Goal: Information Seeking & Learning: Compare options

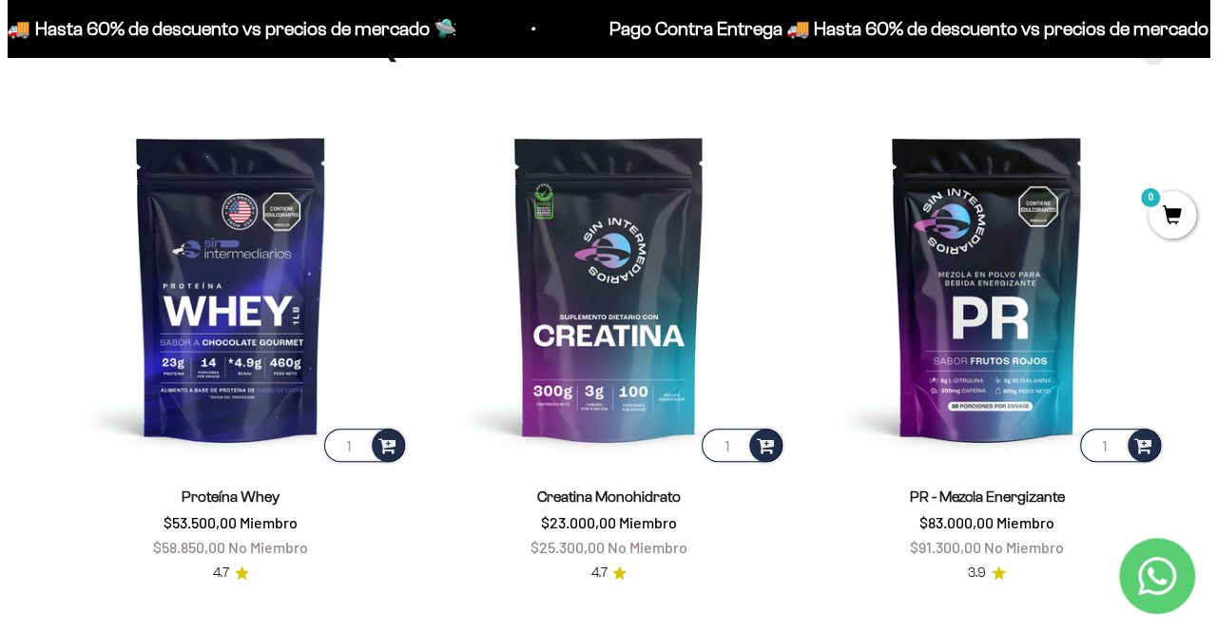
scroll to position [666, 0]
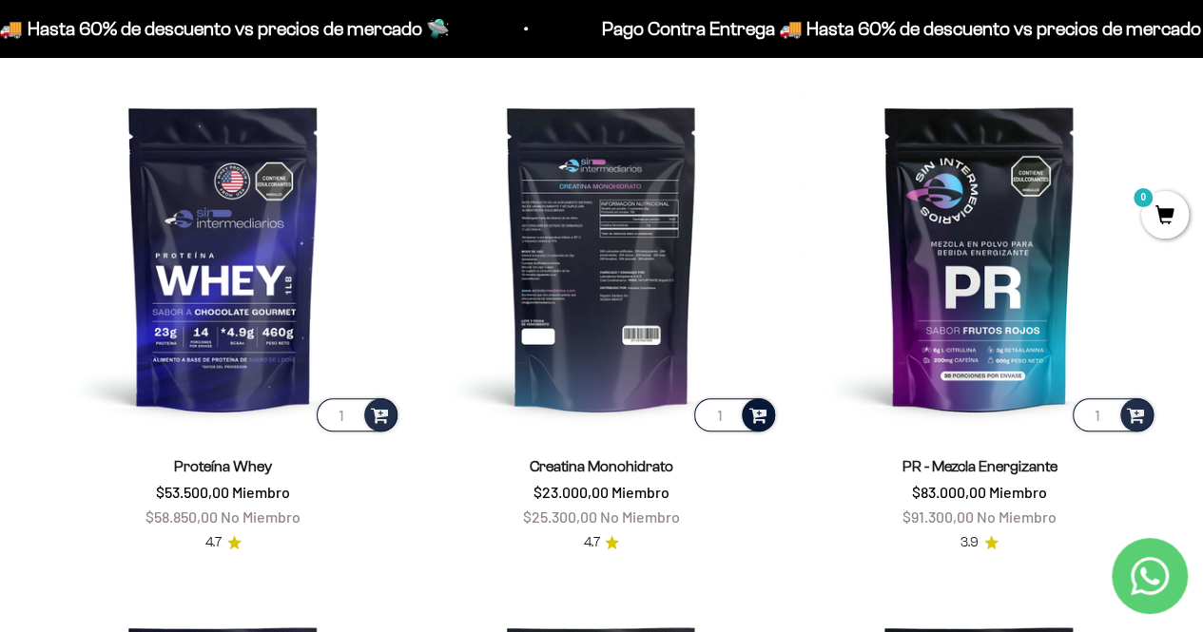
click at [755, 410] on span at bounding box center [757, 414] width 18 height 22
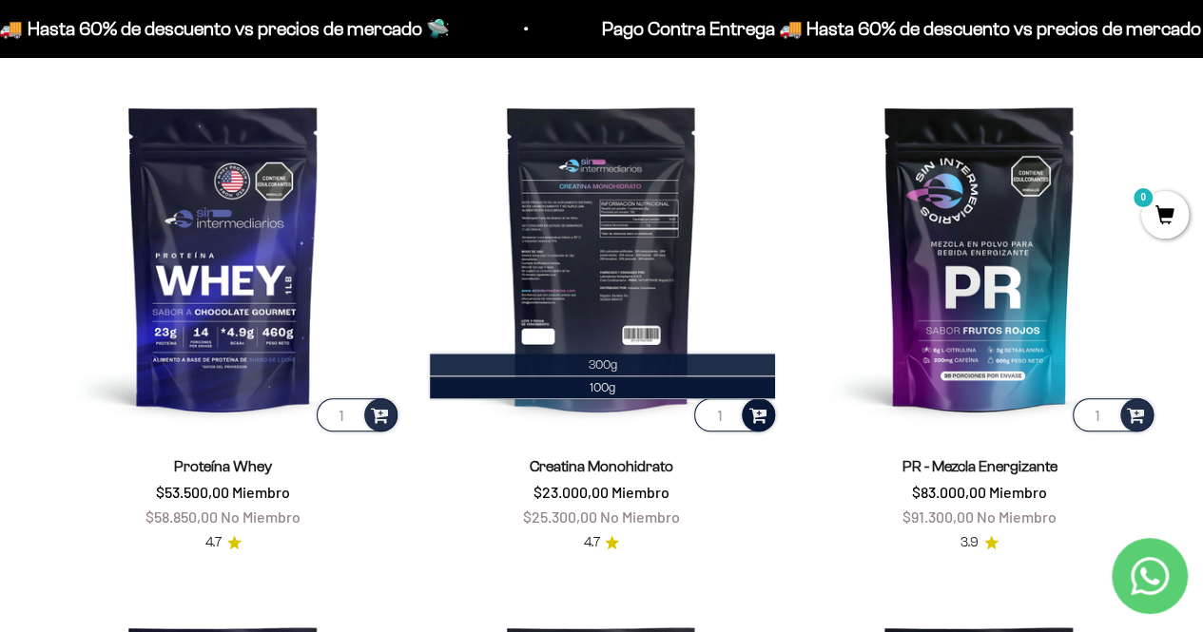
click at [629, 367] on li "300g" at bounding box center [603, 365] width 346 height 23
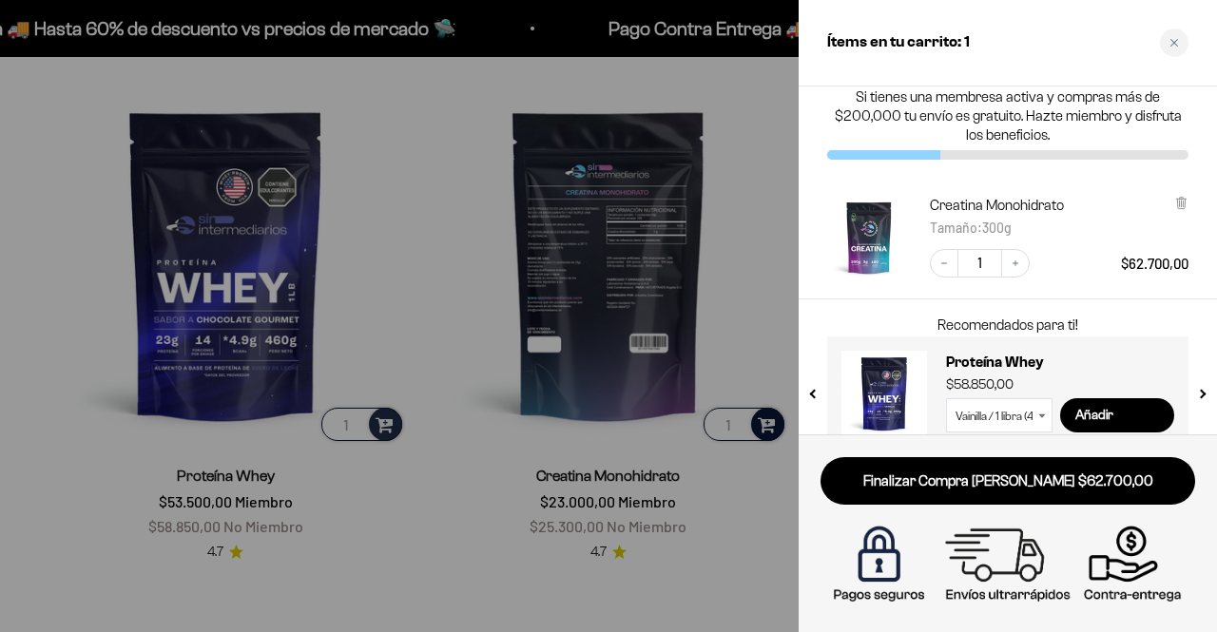
scroll to position [0, 0]
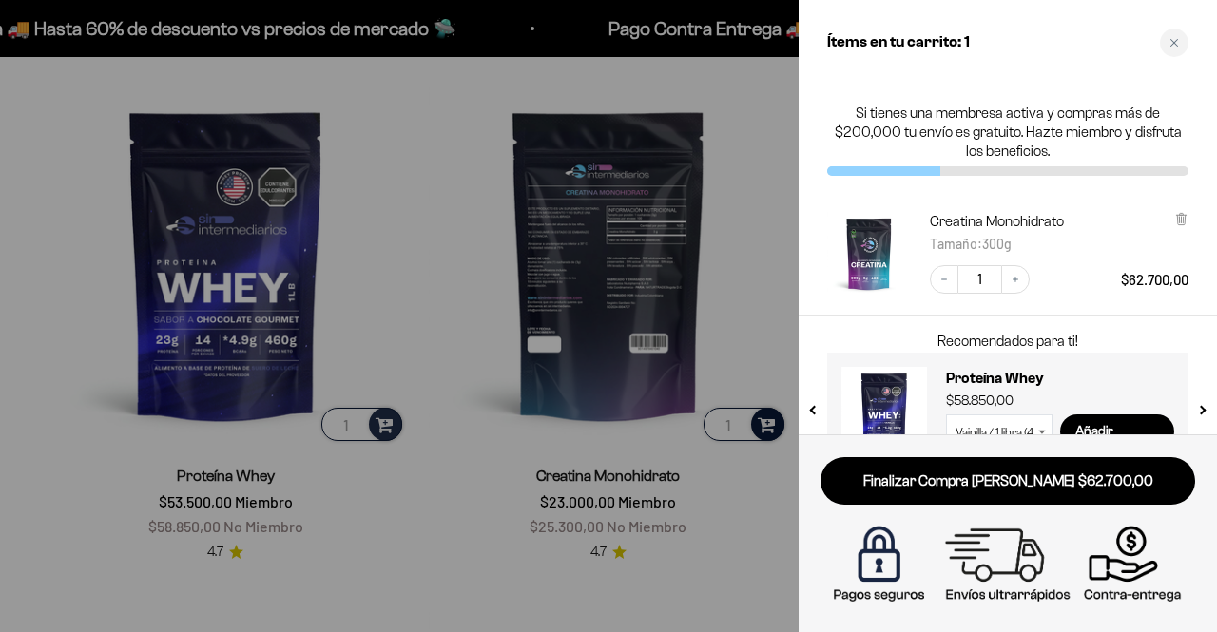
click at [752, 254] on div at bounding box center [608, 316] width 1217 height 632
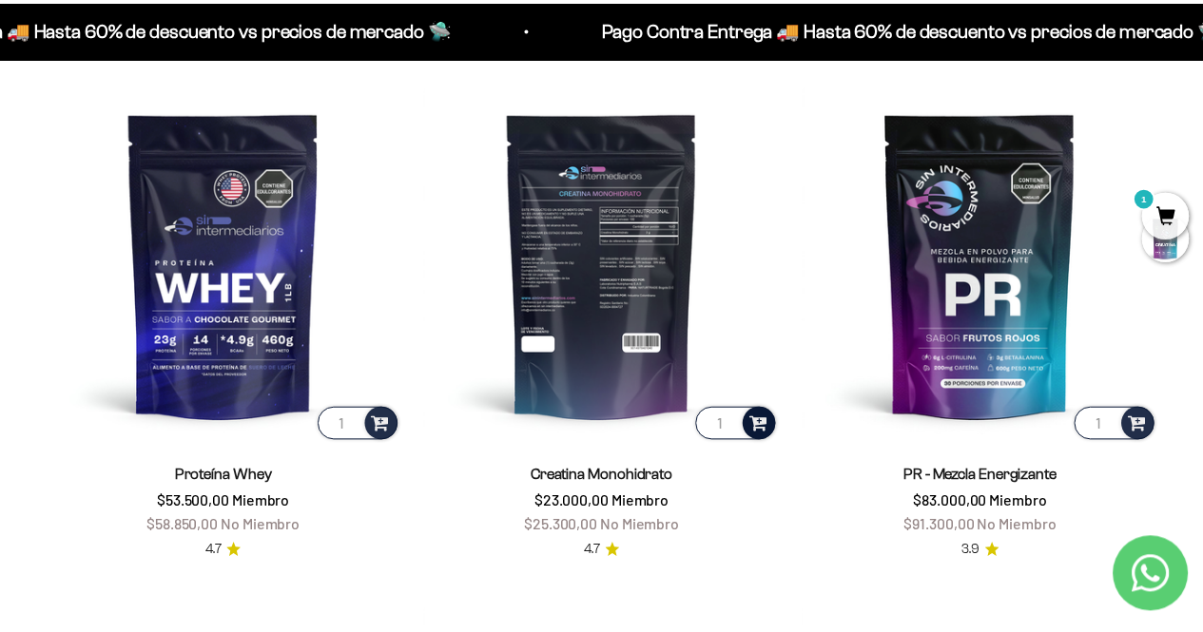
scroll to position [660, 0]
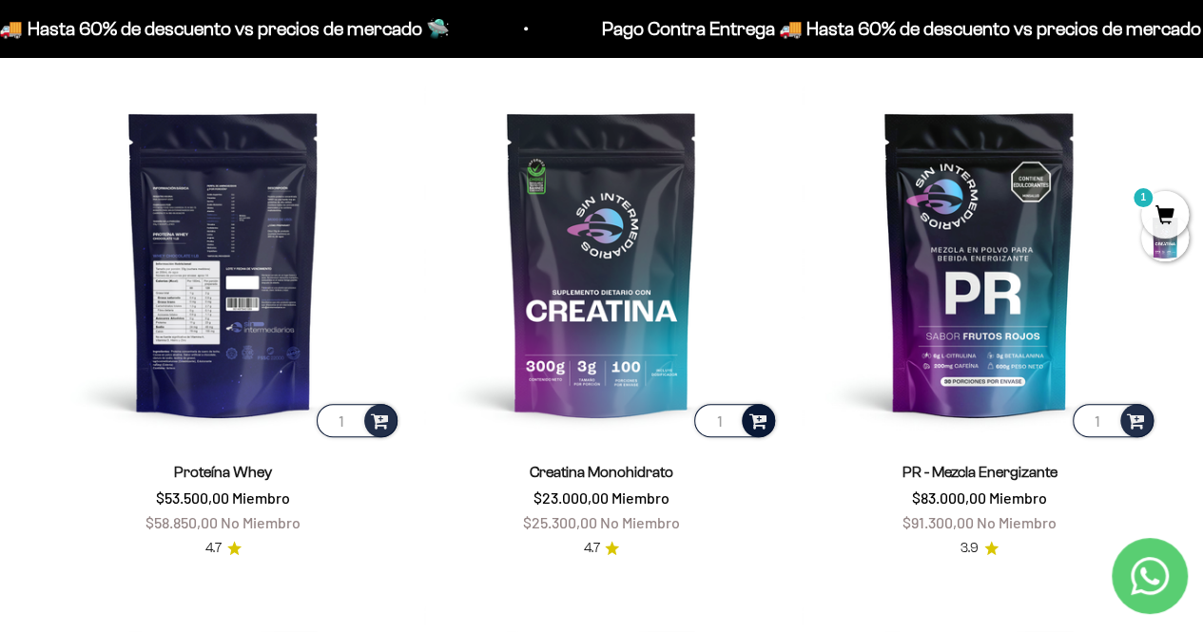
click at [191, 271] on img at bounding box center [224, 264] width 356 height 356
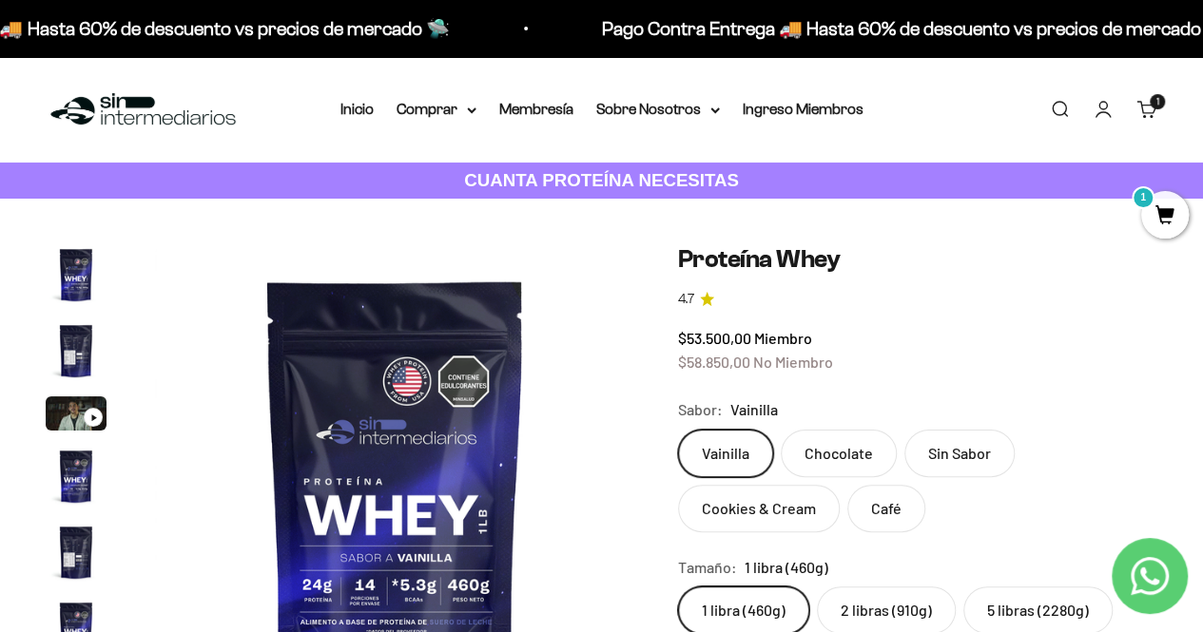
click at [84, 368] on img "Ir al artículo 2" at bounding box center [76, 350] width 61 height 61
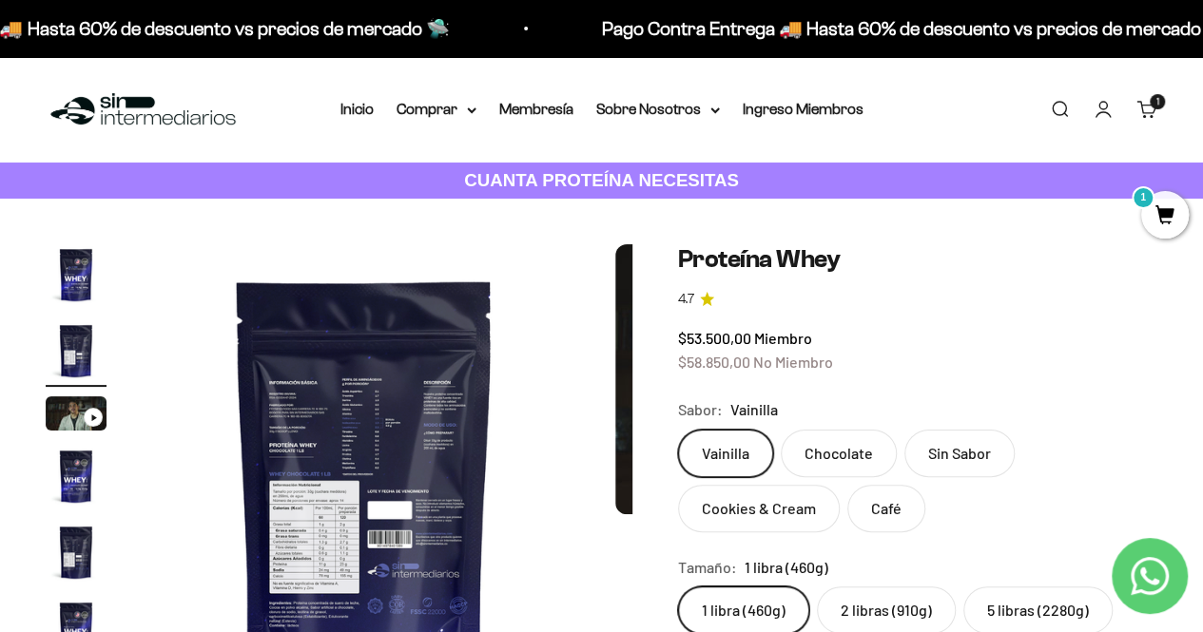
scroll to position [0, 491]
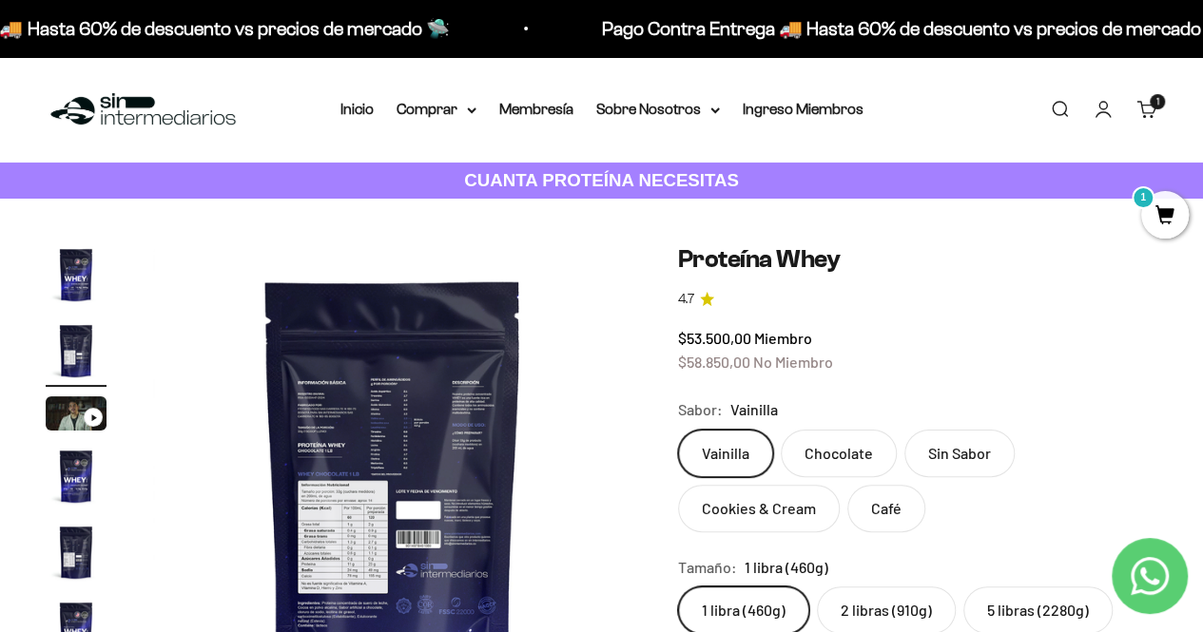
click at [415, 433] on img at bounding box center [393, 484] width 480 height 480
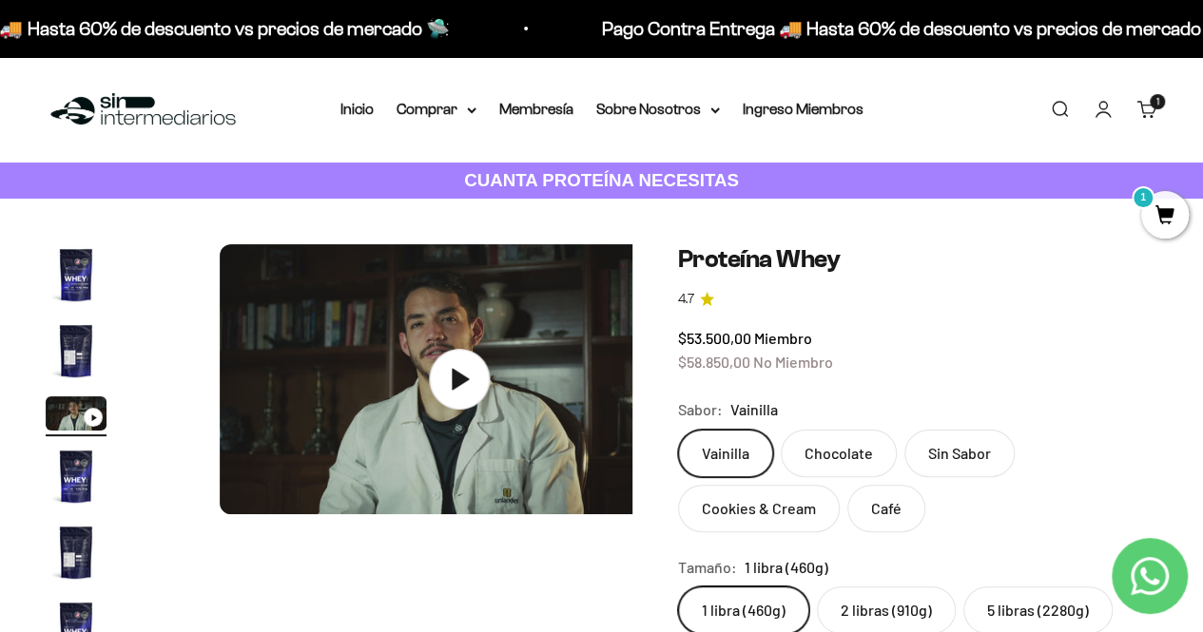
scroll to position [0, 981]
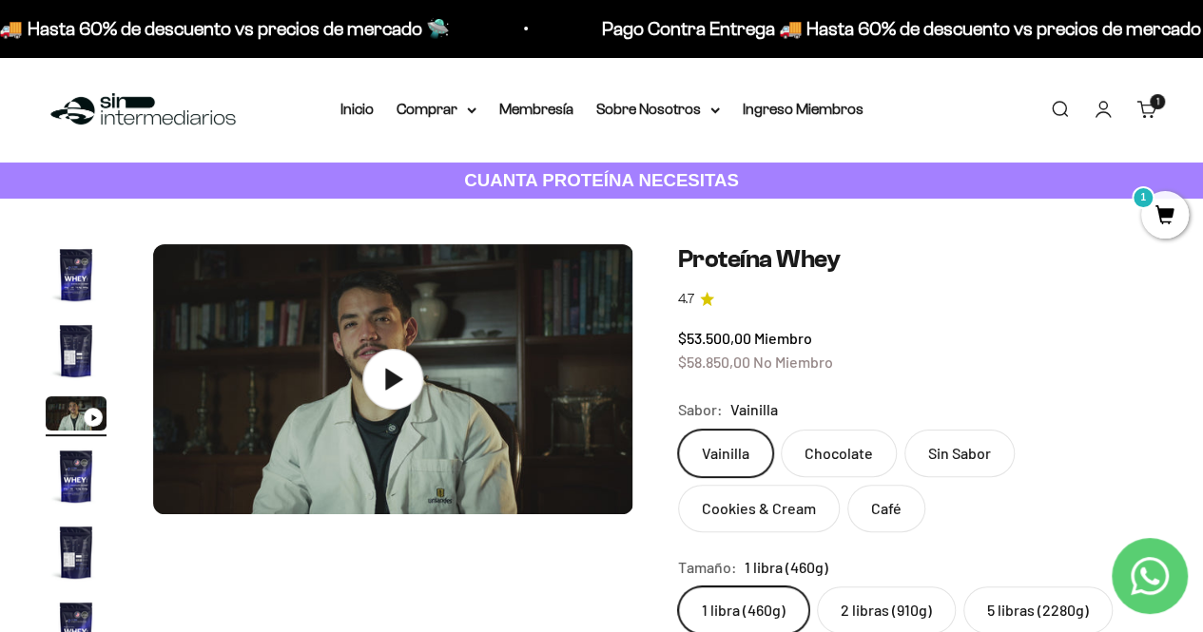
click at [82, 349] on img "Ir al artículo 2" at bounding box center [76, 350] width 61 height 61
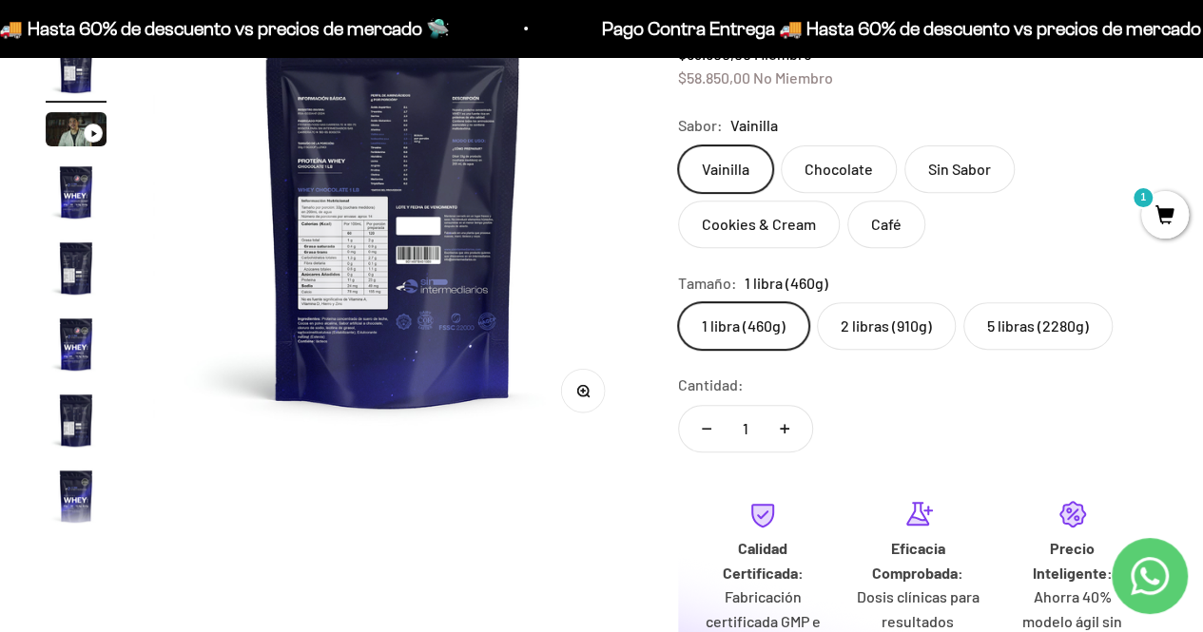
scroll to position [285, 0]
click at [590, 379] on button "Zoom" at bounding box center [582, 389] width 43 height 43
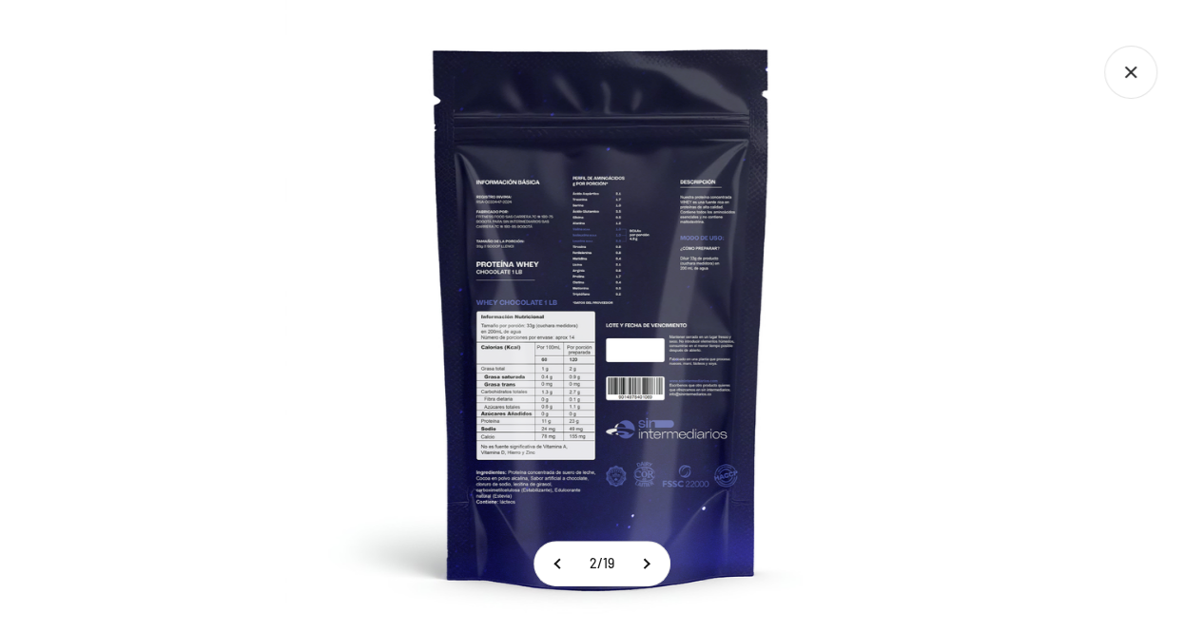
click at [537, 302] on img at bounding box center [601, 316] width 632 height 632
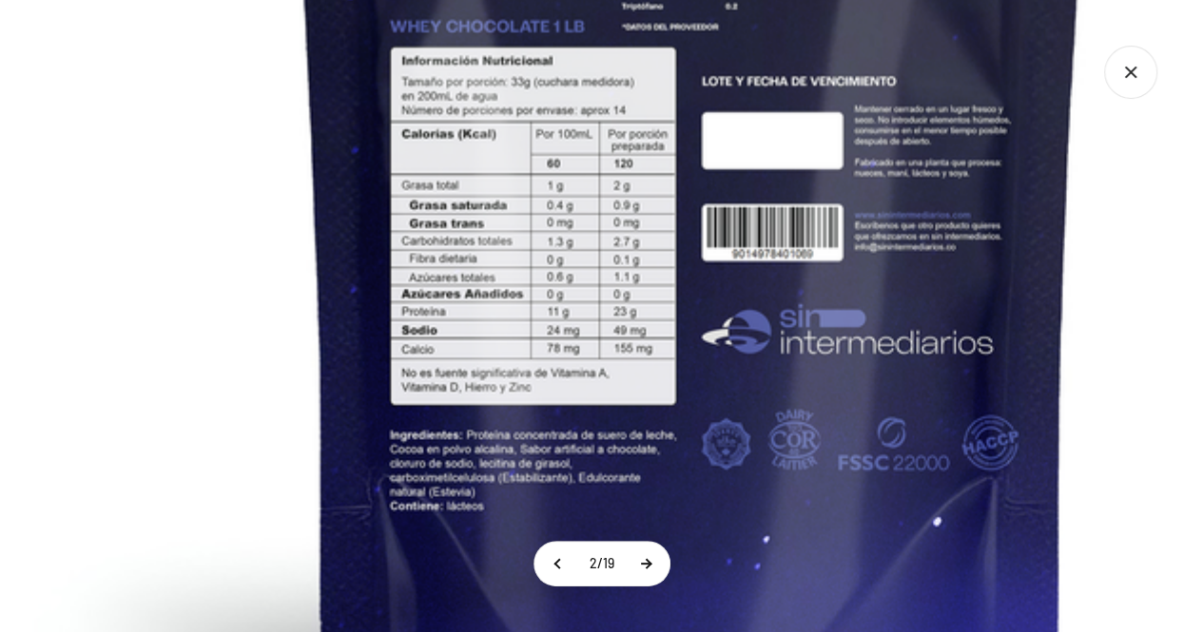
click at [650, 564] on button at bounding box center [646, 564] width 48 height 44
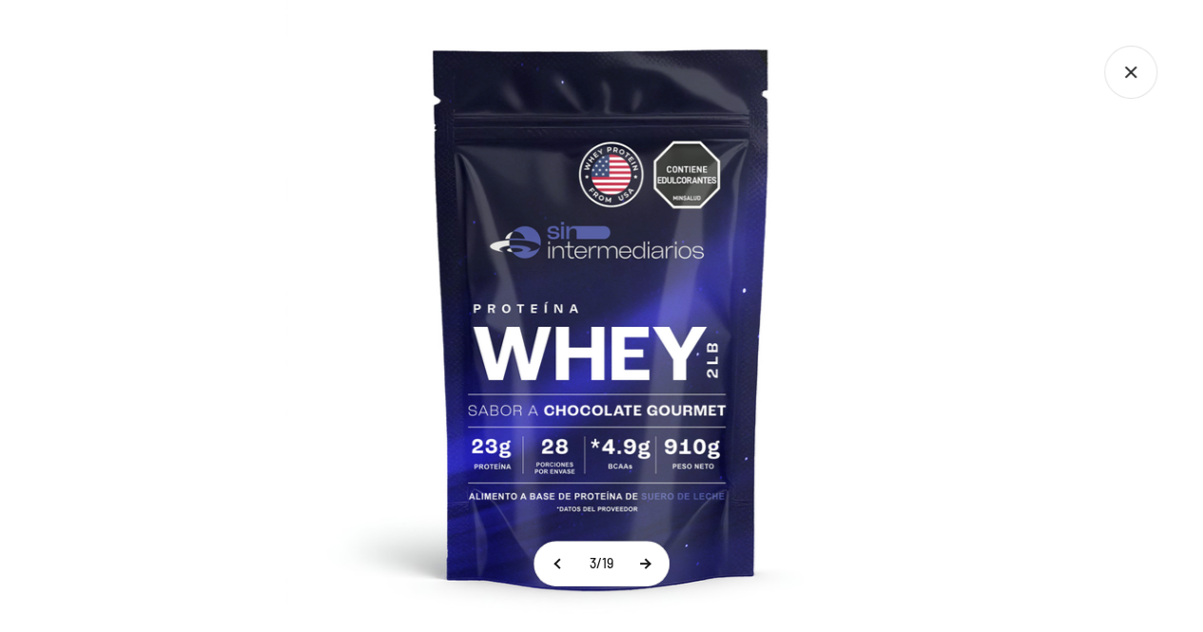
click at [649, 565] on button at bounding box center [645, 564] width 48 height 44
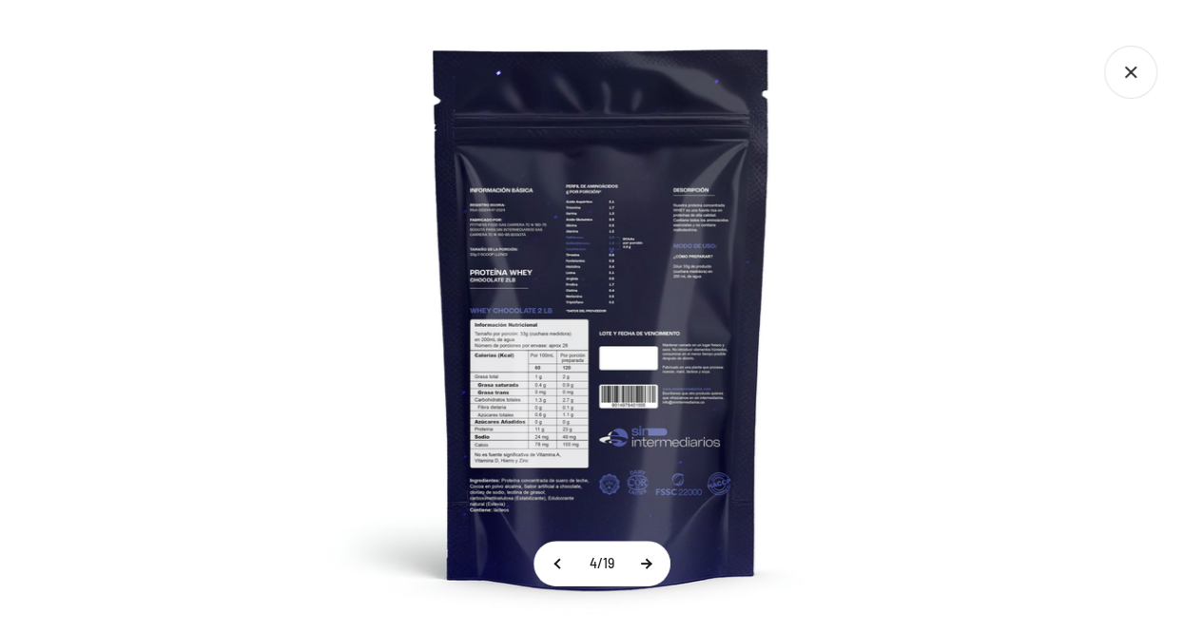
click at [648, 565] on button at bounding box center [646, 564] width 48 height 44
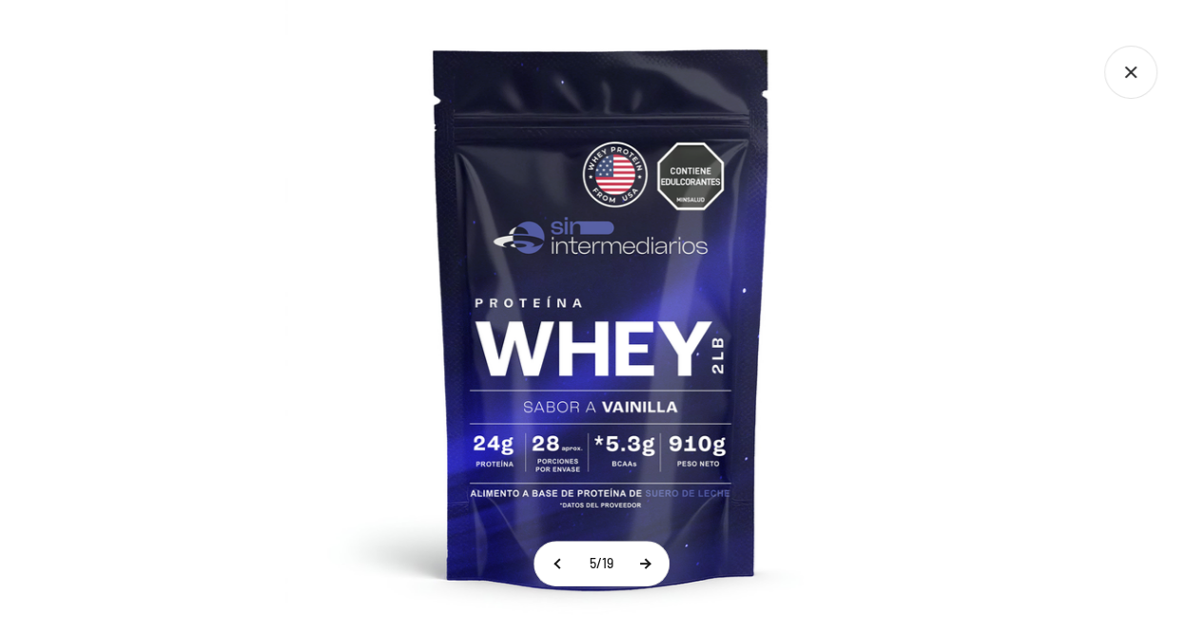
click at [648, 565] on button at bounding box center [645, 564] width 48 height 44
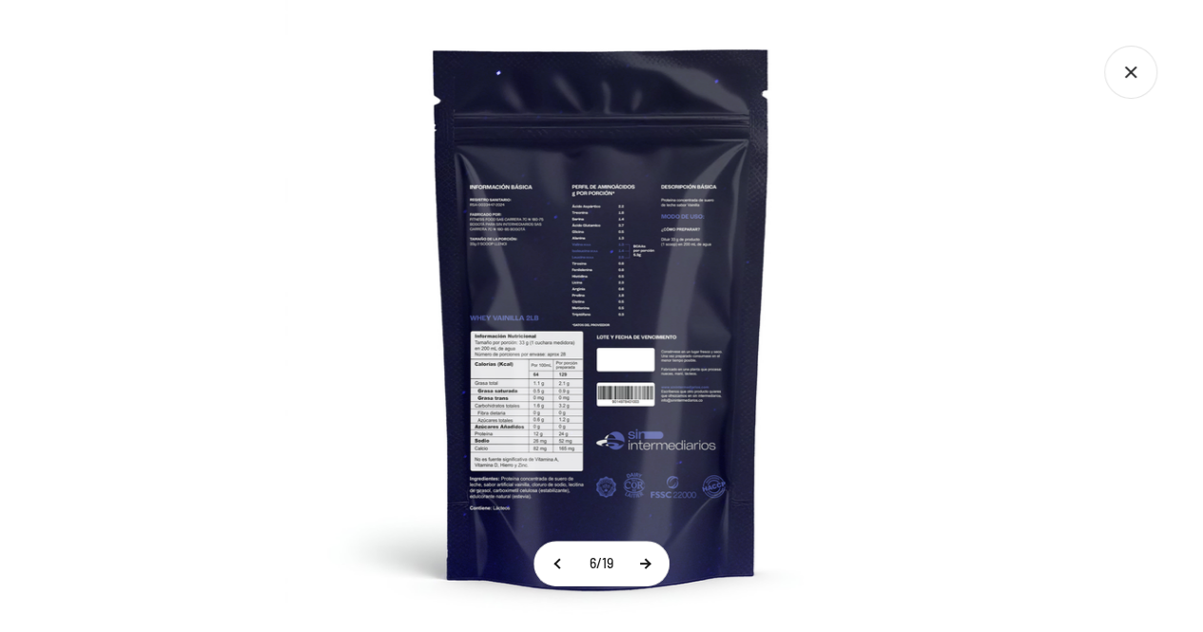
click at [646, 568] on button at bounding box center [645, 564] width 48 height 44
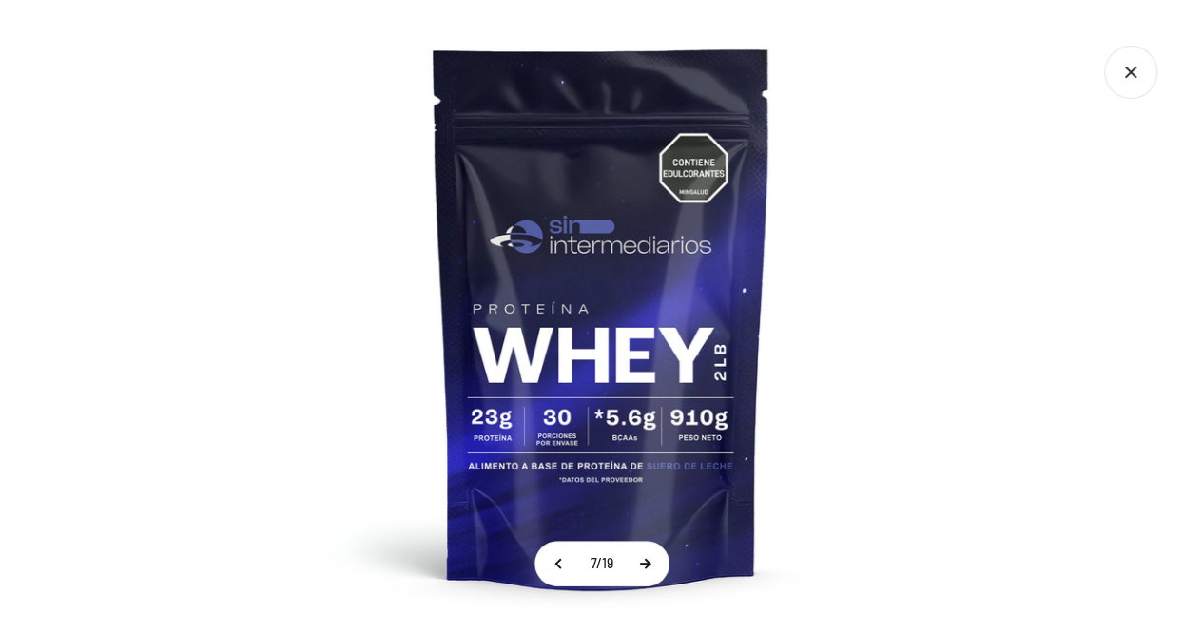
click at [646, 568] on button at bounding box center [645, 564] width 48 height 44
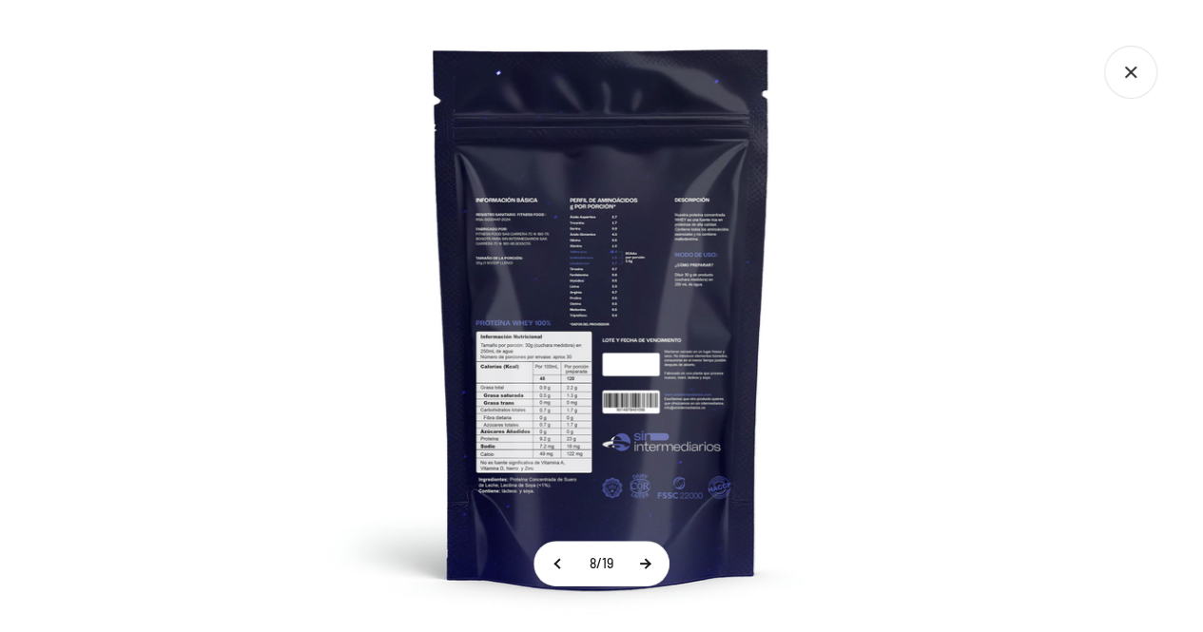
click at [646, 568] on button at bounding box center [645, 564] width 48 height 44
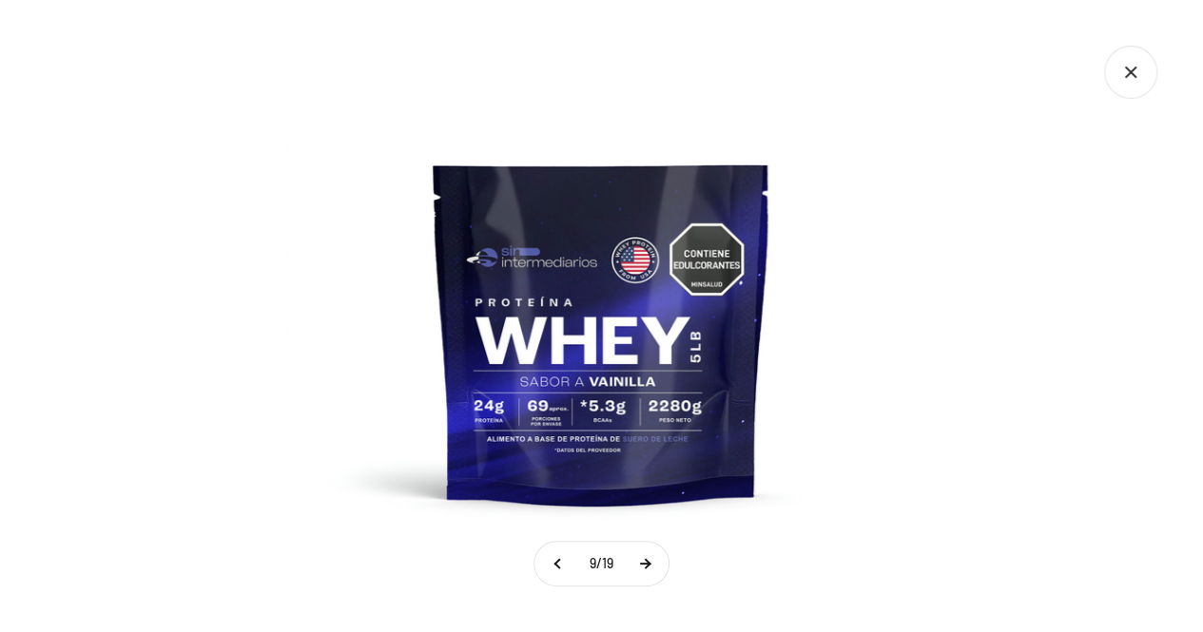
click at [648, 563] on button at bounding box center [645, 564] width 48 height 44
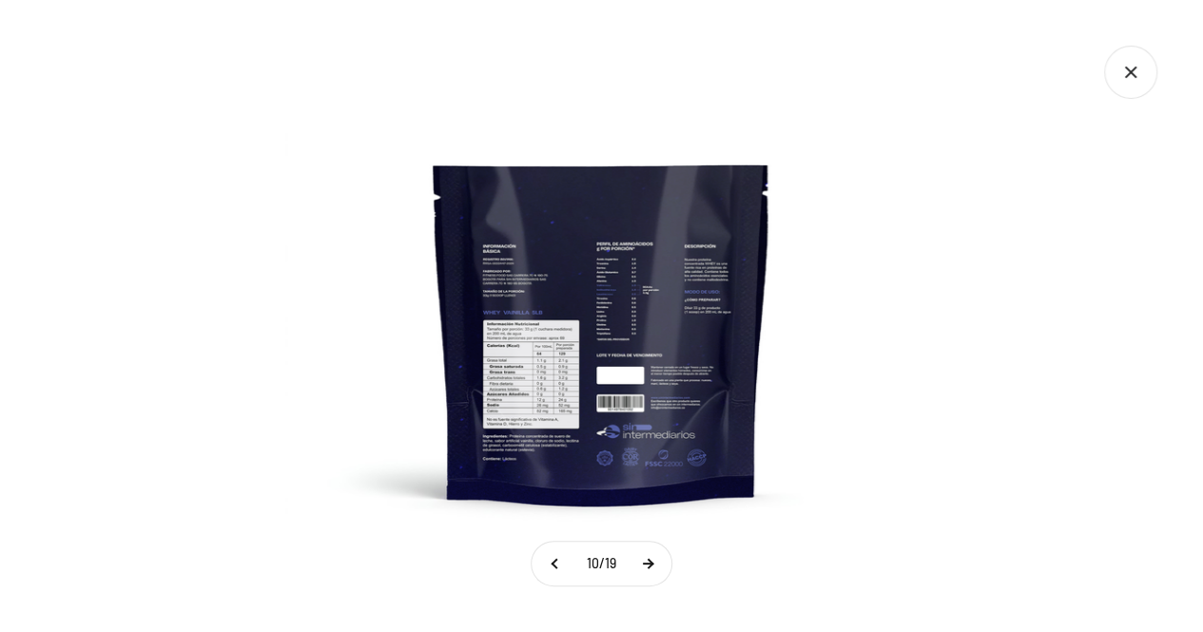
click at [648, 563] on button at bounding box center [648, 564] width 48 height 44
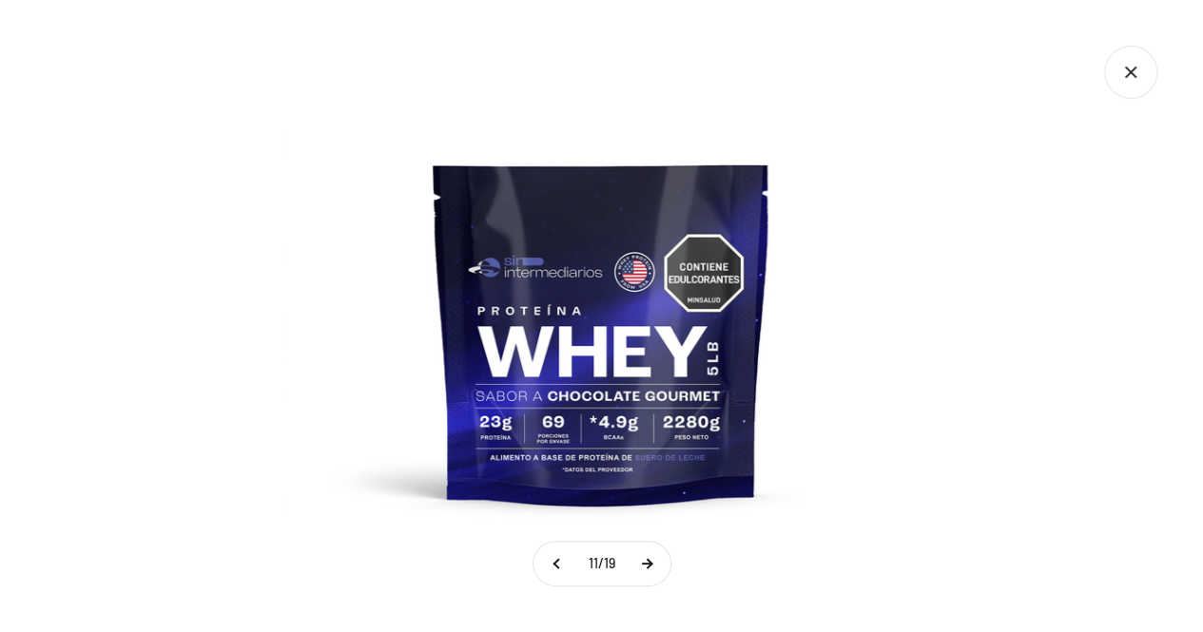
click at [648, 563] on button at bounding box center [647, 564] width 48 height 44
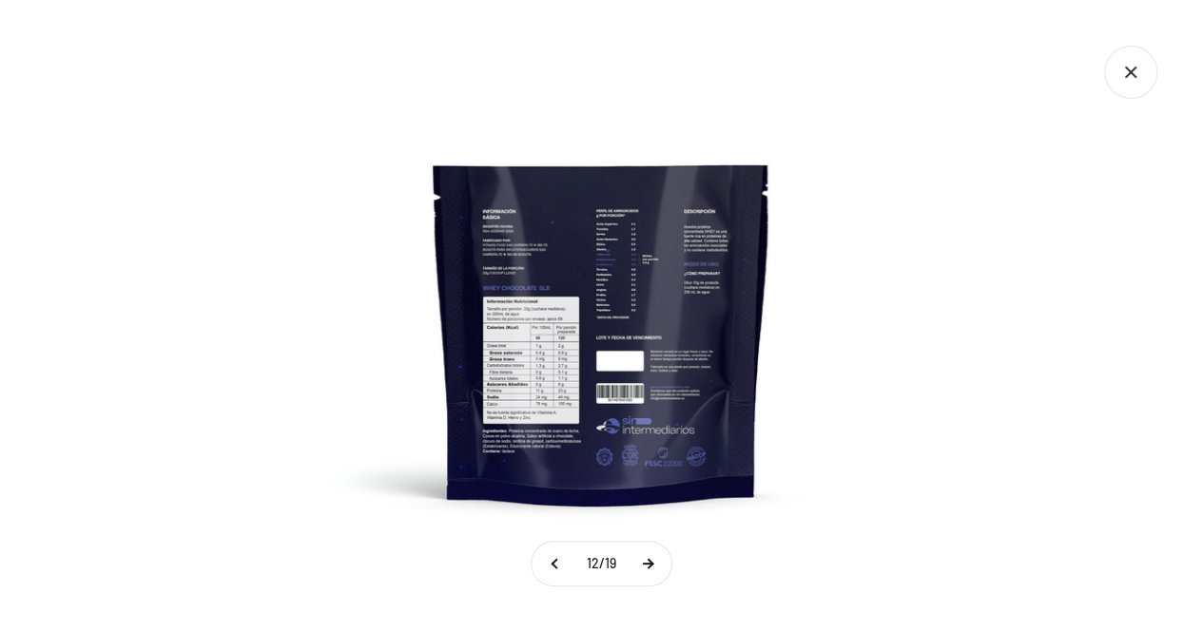
click at [648, 563] on button at bounding box center [648, 564] width 48 height 44
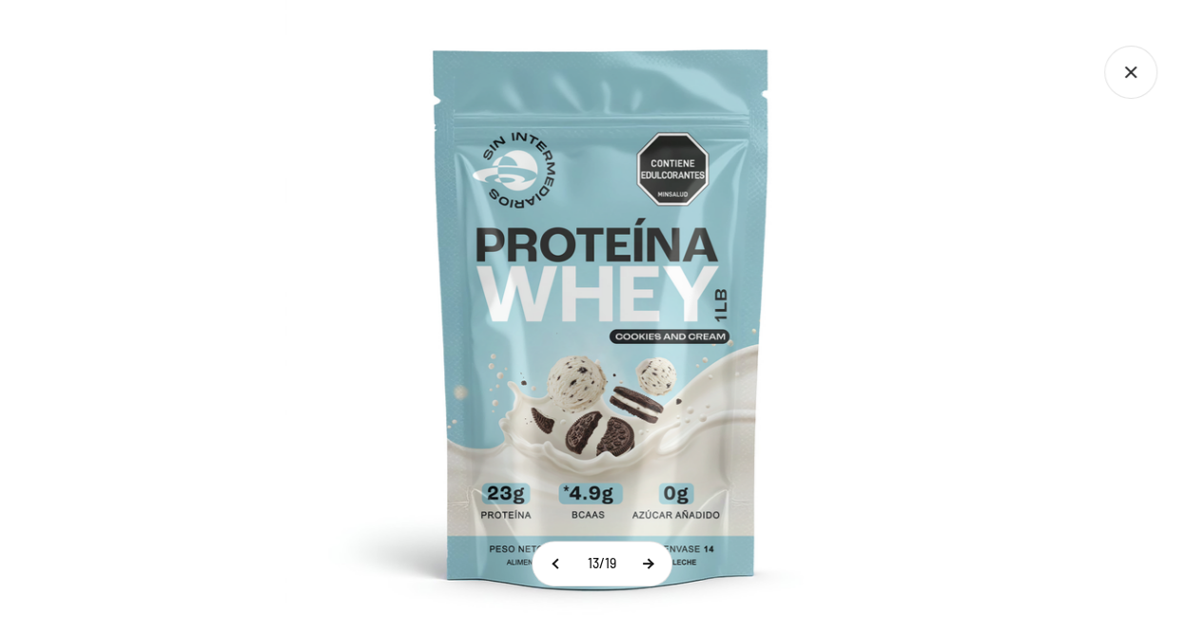
click at [648, 563] on button at bounding box center [648, 564] width 48 height 44
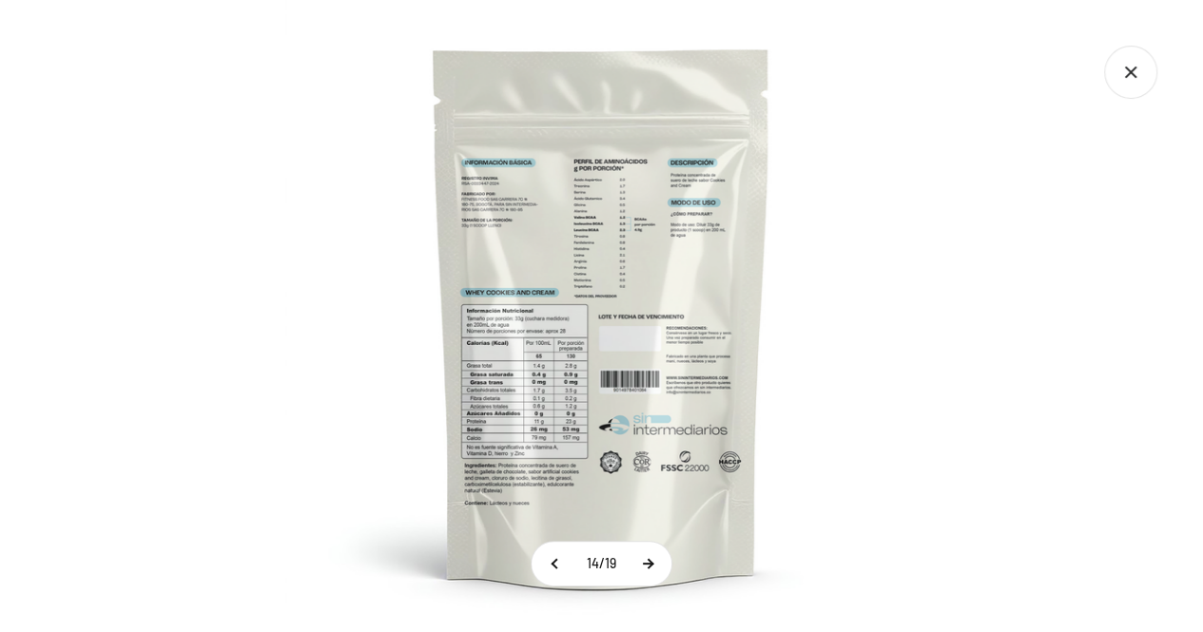
click at [648, 563] on button at bounding box center [648, 564] width 48 height 44
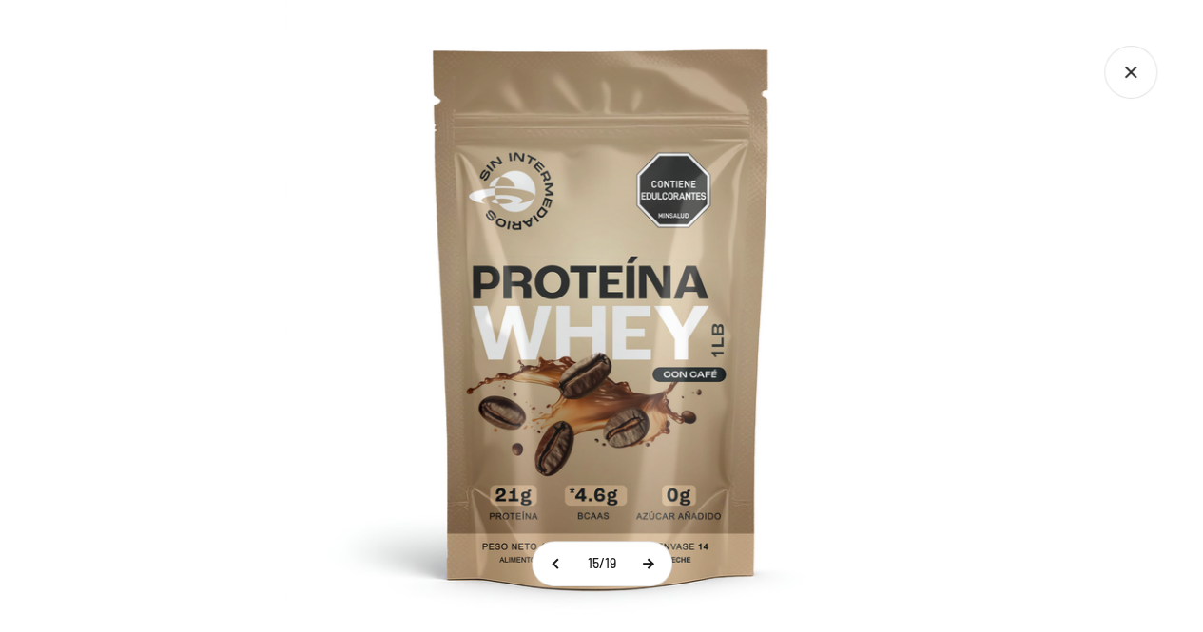
click at [648, 562] on button at bounding box center [648, 564] width 48 height 44
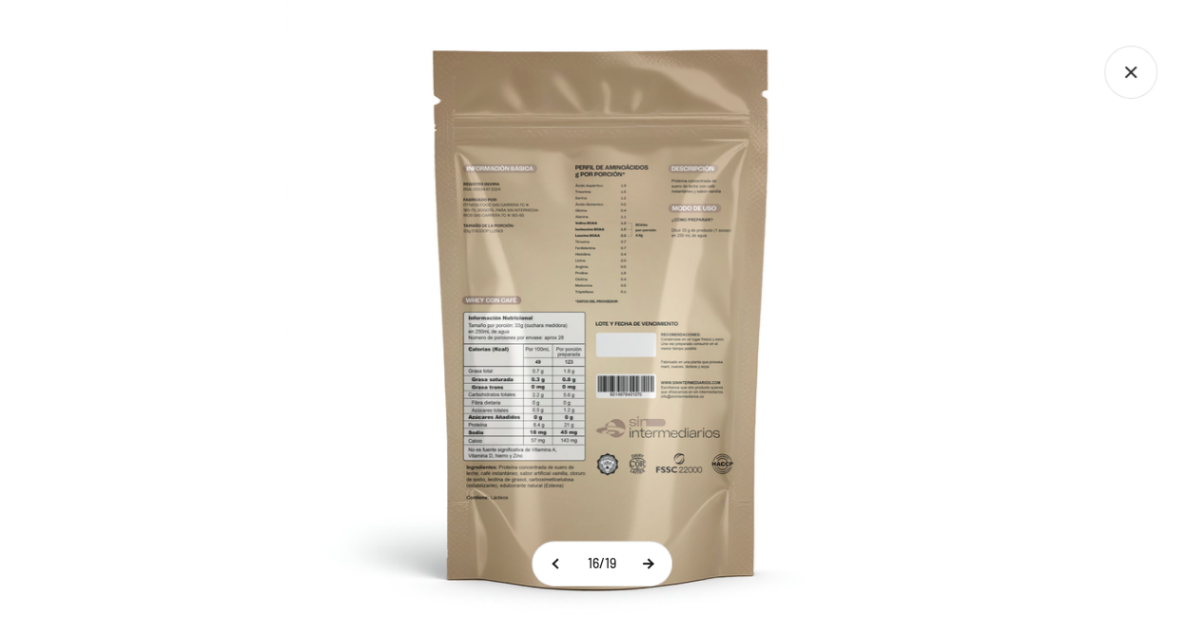
click at [648, 562] on button at bounding box center [648, 564] width 48 height 44
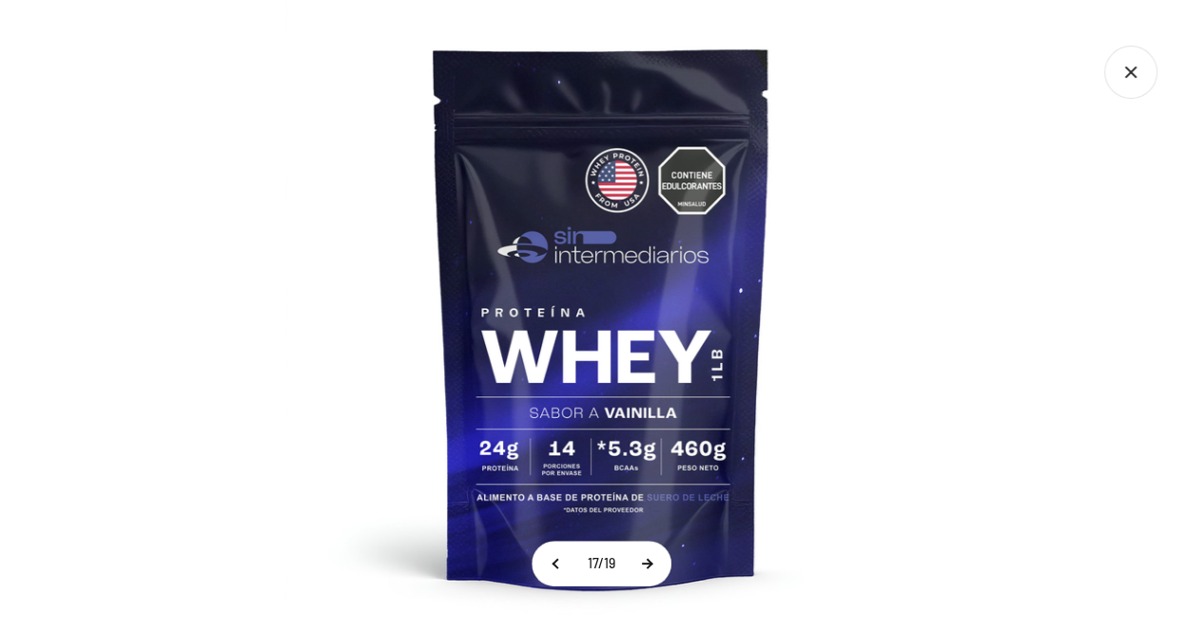
click at [648, 562] on button at bounding box center [647, 564] width 48 height 44
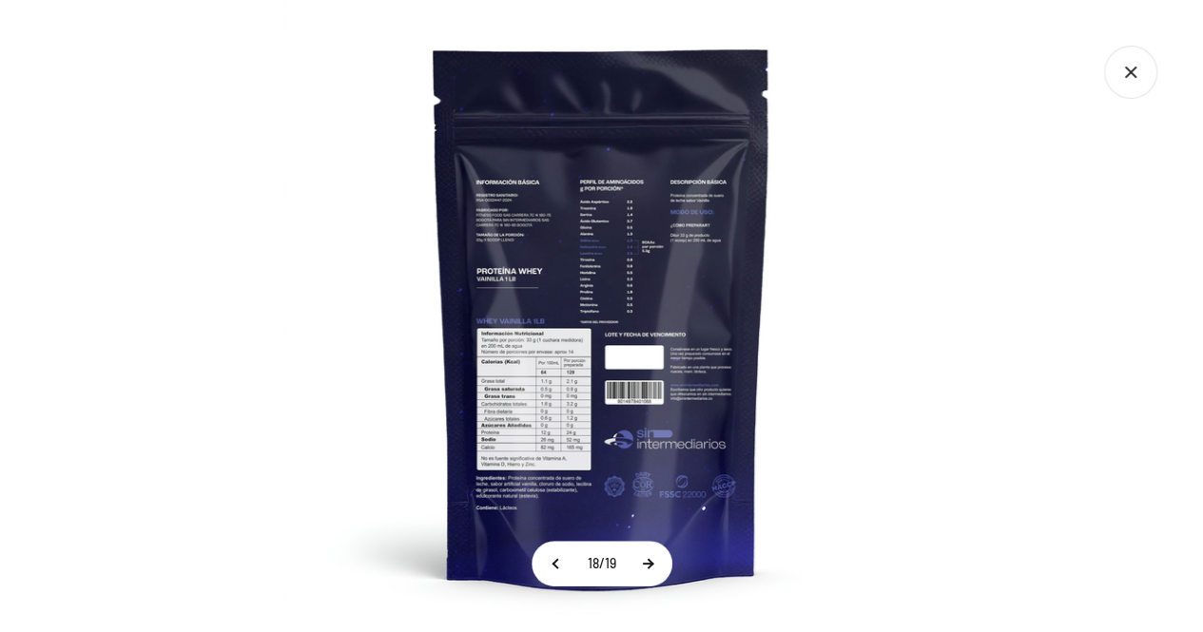
click at [648, 561] on button at bounding box center [648, 564] width 48 height 44
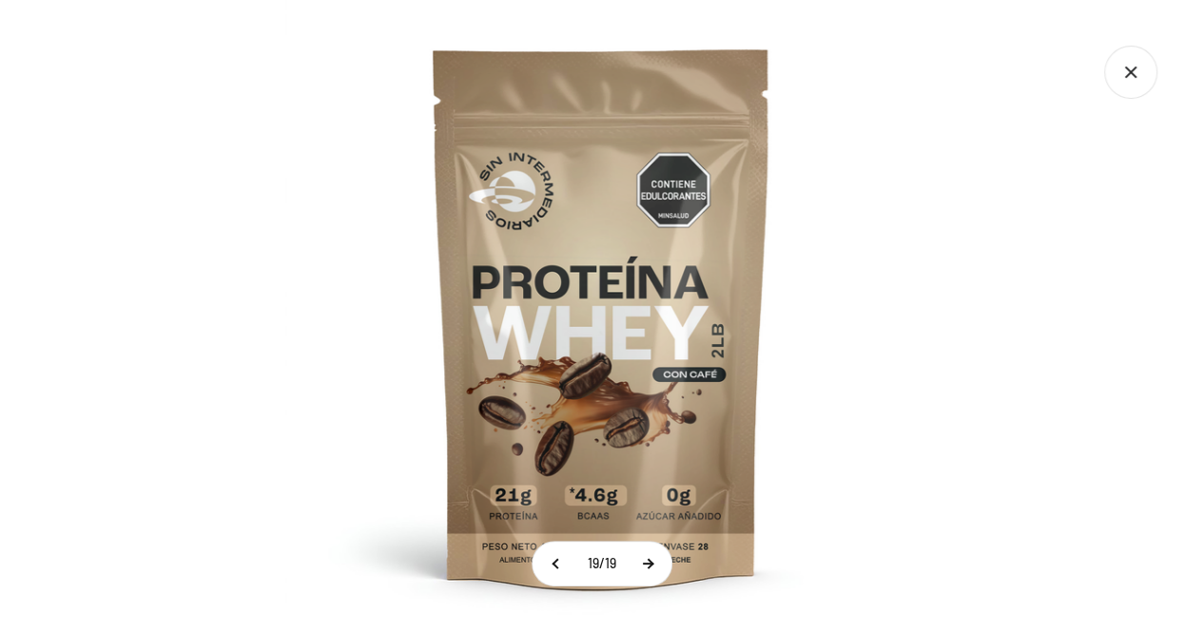
click at [648, 561] on button at bounding box center [648, 564] width 48 height 44
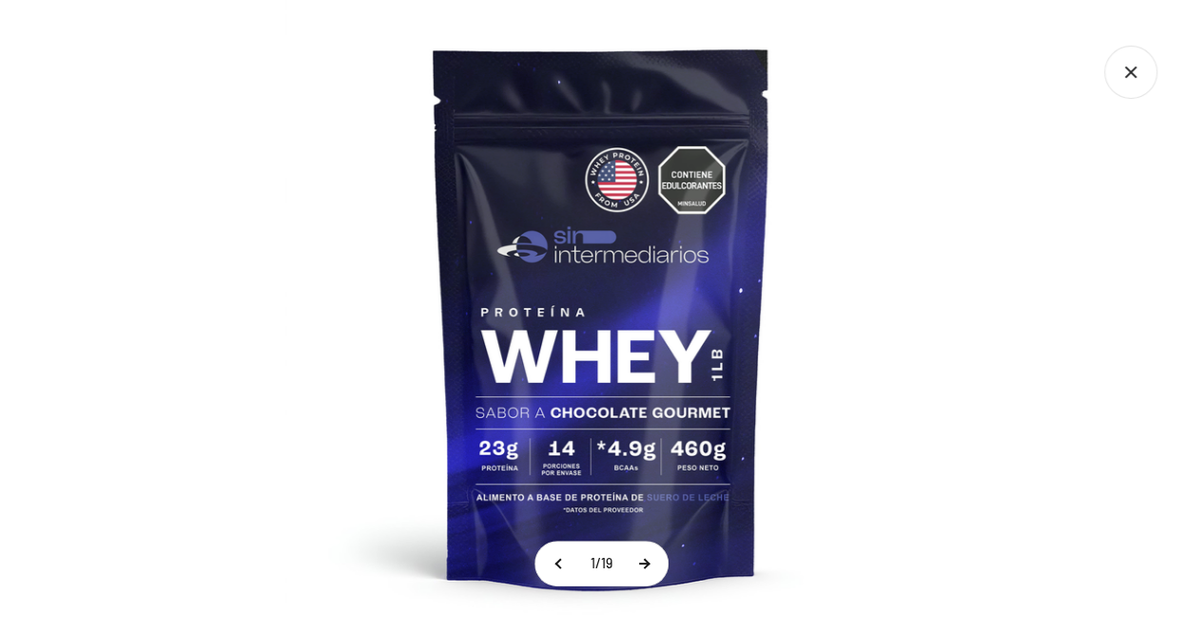
click at [648, 561] on button at bounding box center [644, 564] width 48 height 44
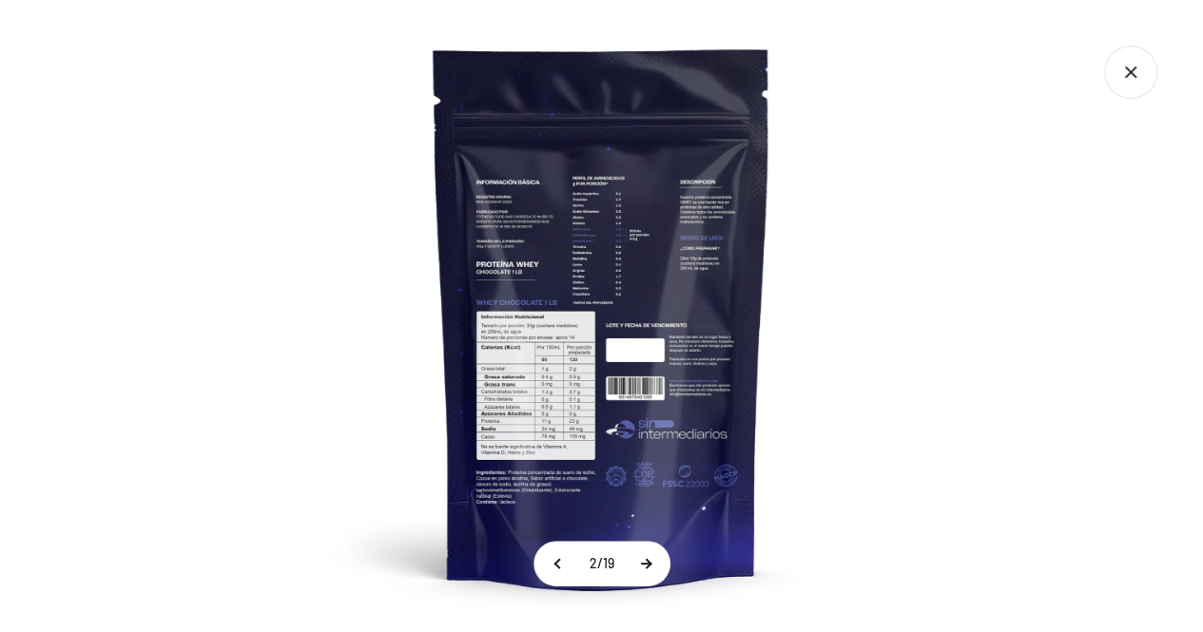
click at [648, 561] on button at bounding box center [646, 564] width 48 height 44
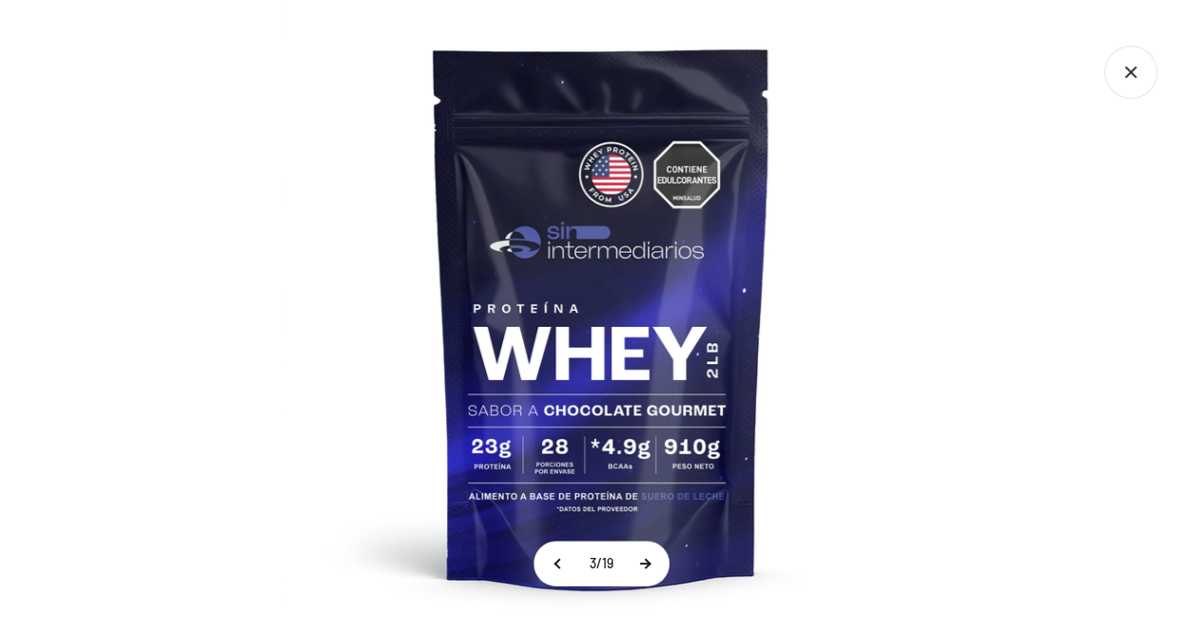
click at [652, 558] on button at bounding box center [645, 564] width 48 height 44
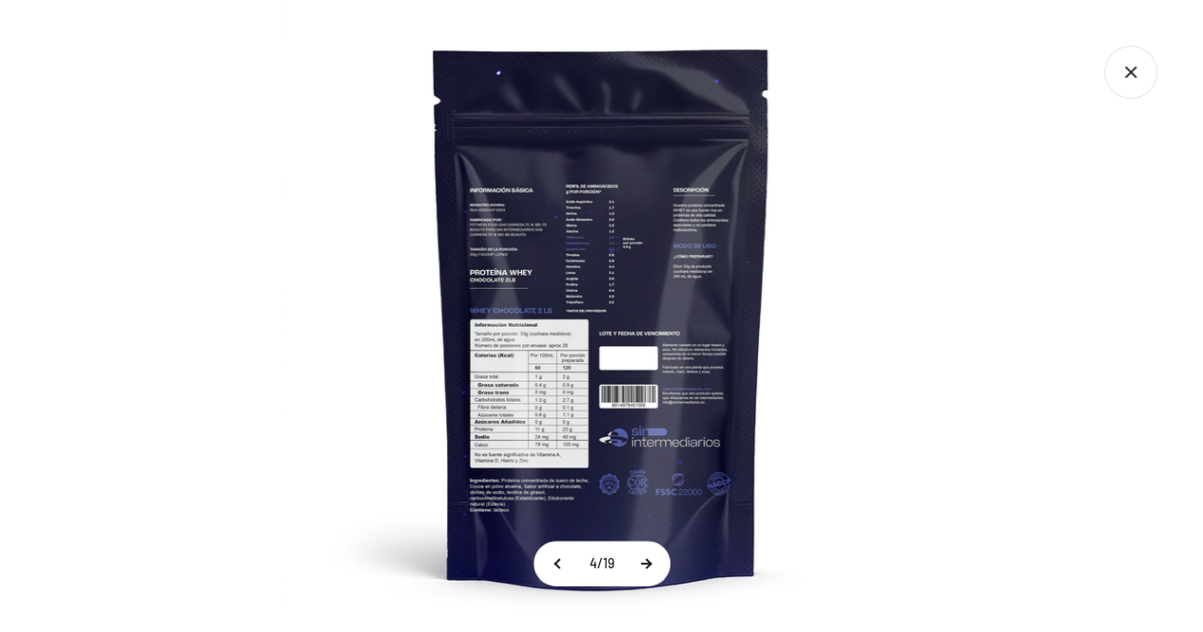
click at [658, 551] on button at bounding box center [646, 564] width 48 height 44
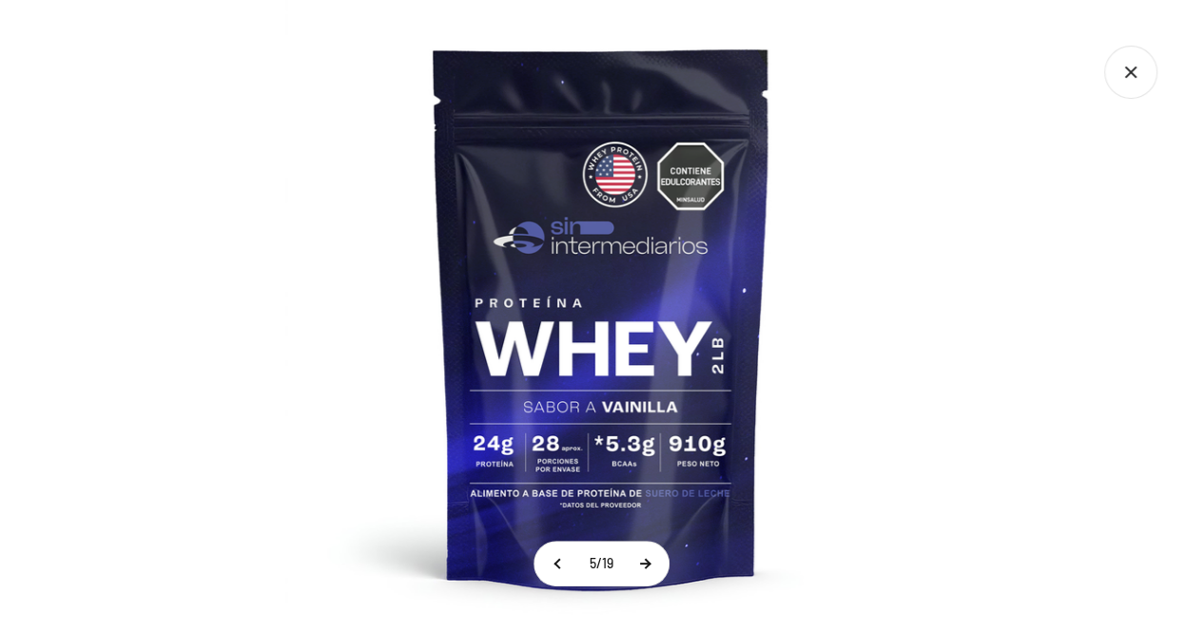
click at [657, 552] on button at bounding box center [645, 564] width 48 height 44
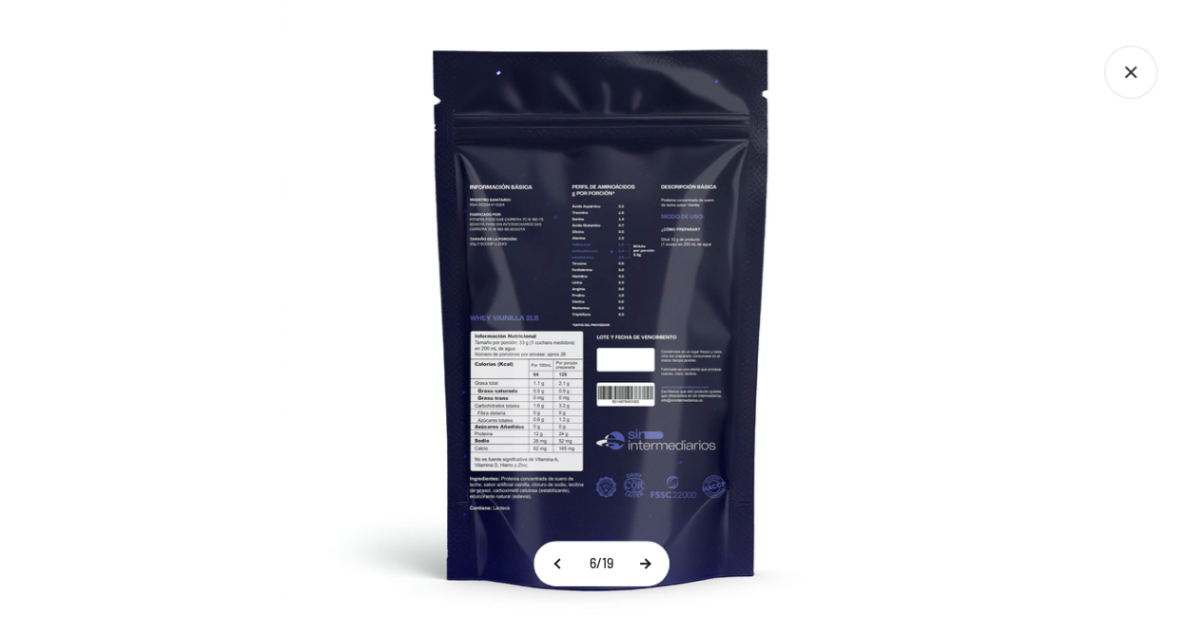
click at [656, 553] on button at bounding box center [645, 564] width 48 height 44
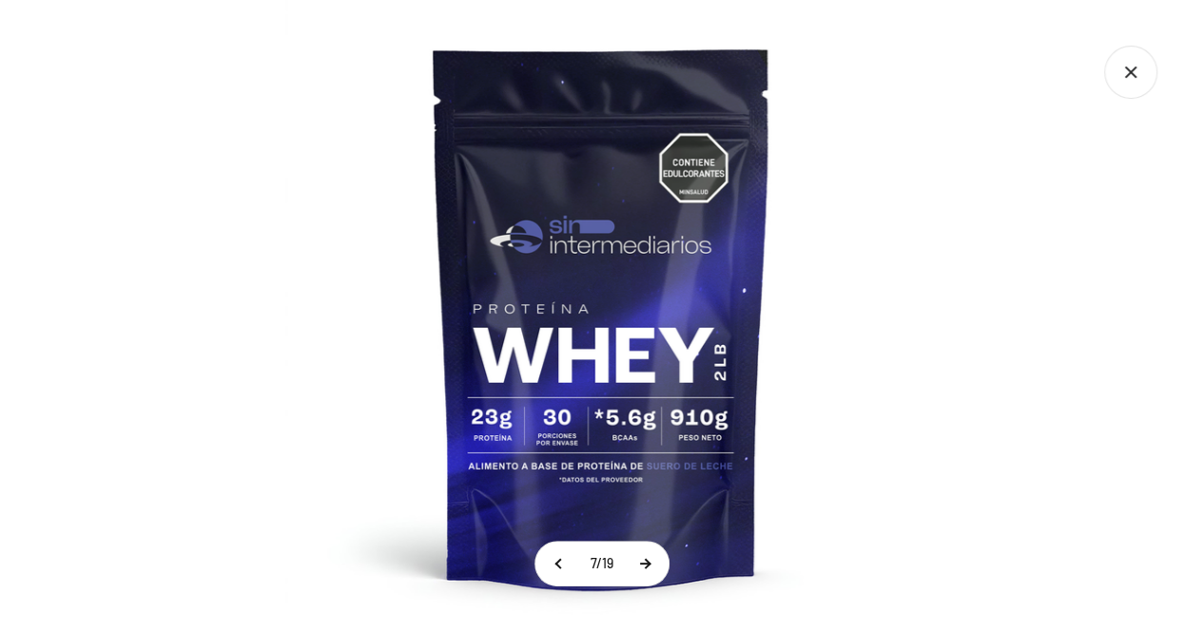
click at [658, 561] on button at bounding box center [645, 564] width 48 height 44
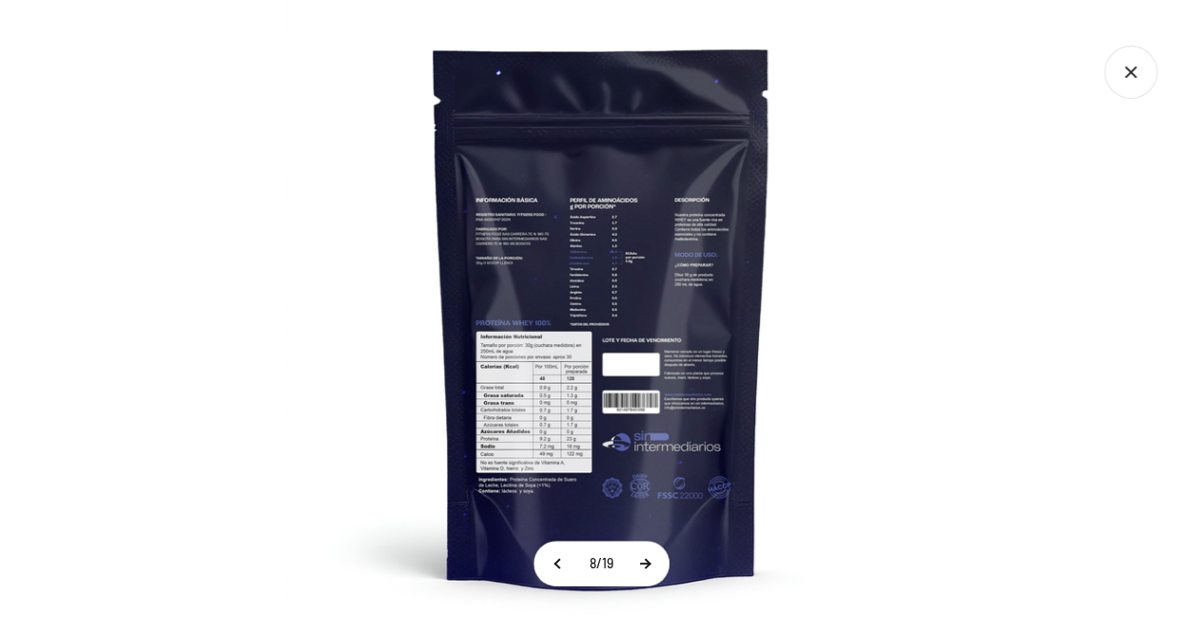
click at [658, 561] on button at bounding box center [645, 564] width 48 height 44
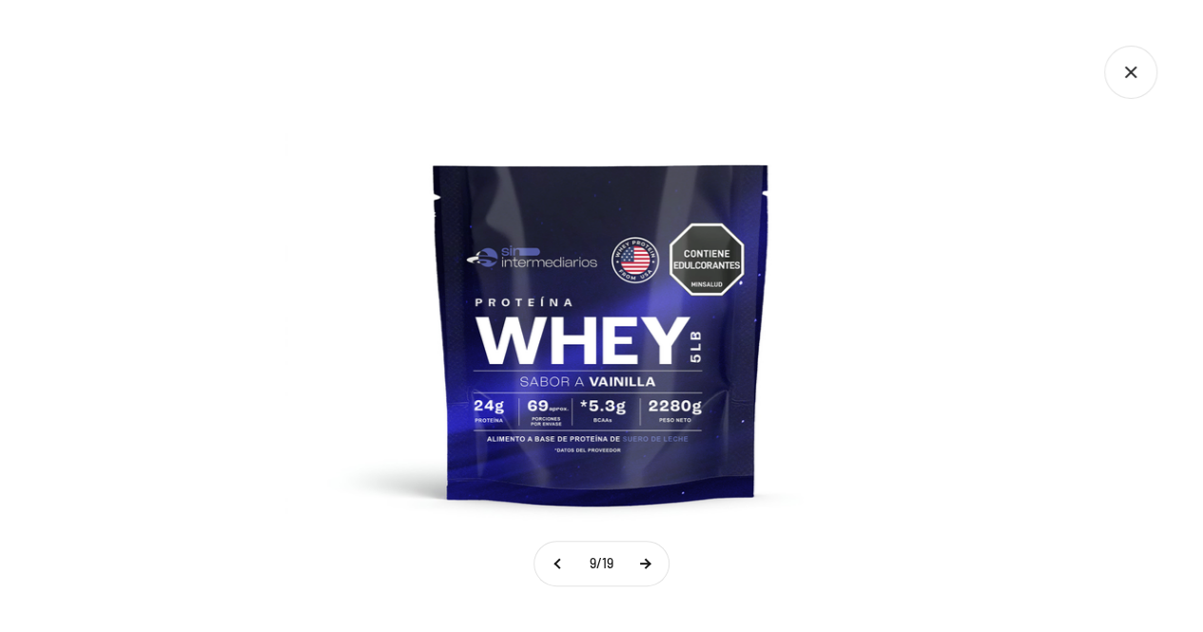
click at [658, 561] on button at bounding box center [645, 564] width 48 height 44
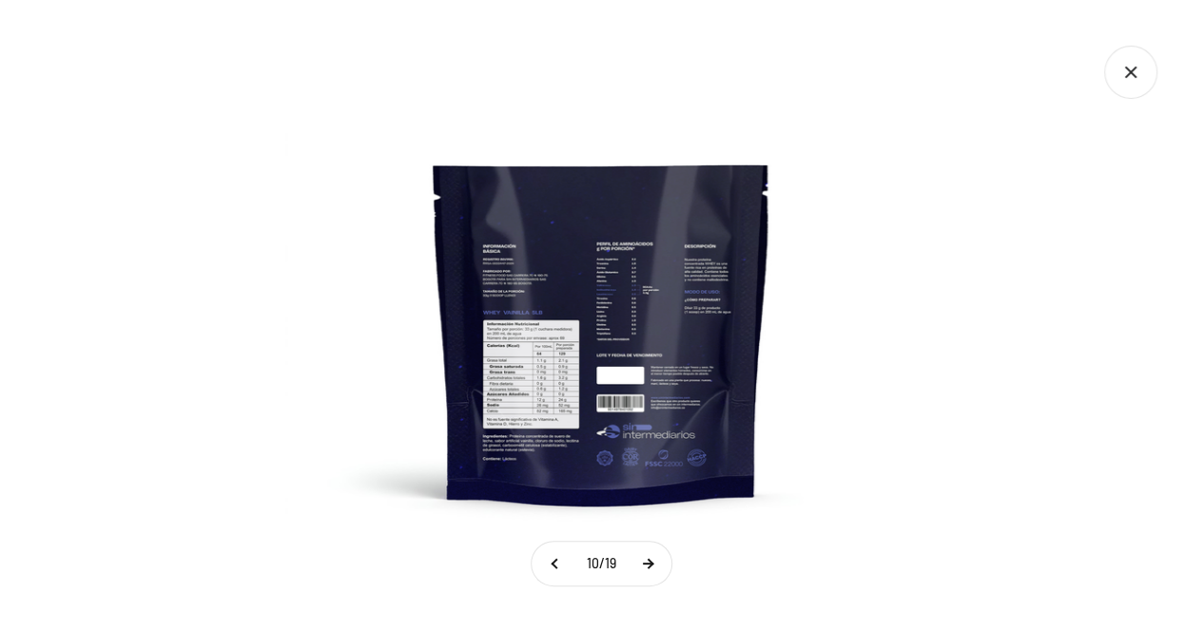
click at [658, 561] on button at bounding box center [648, 564] width 48 height 44
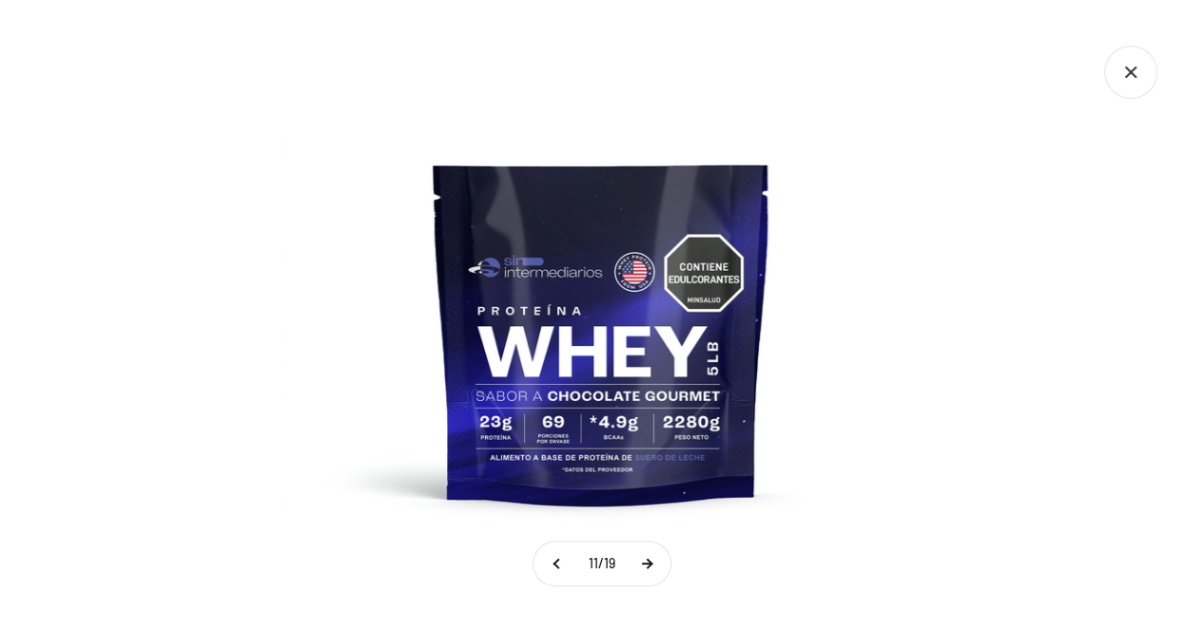
click at [658, 561] on button at bounding box center [647, 564] width 48 height 44
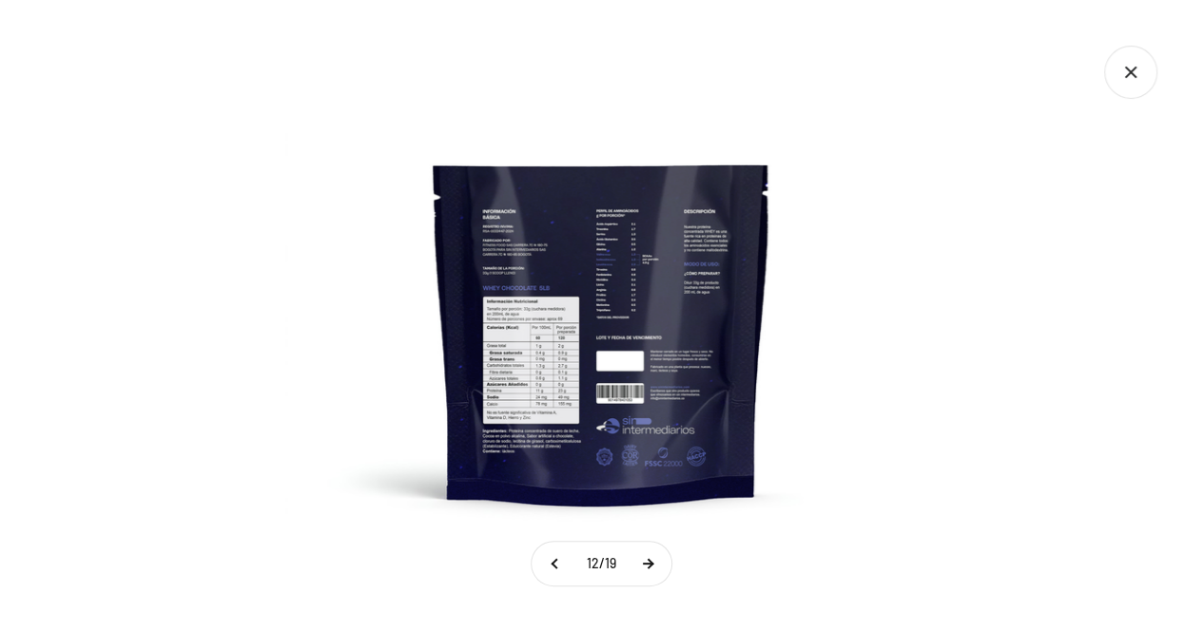
click at [658, 561] on button at bounding box center [648, 564] width 48 height 44
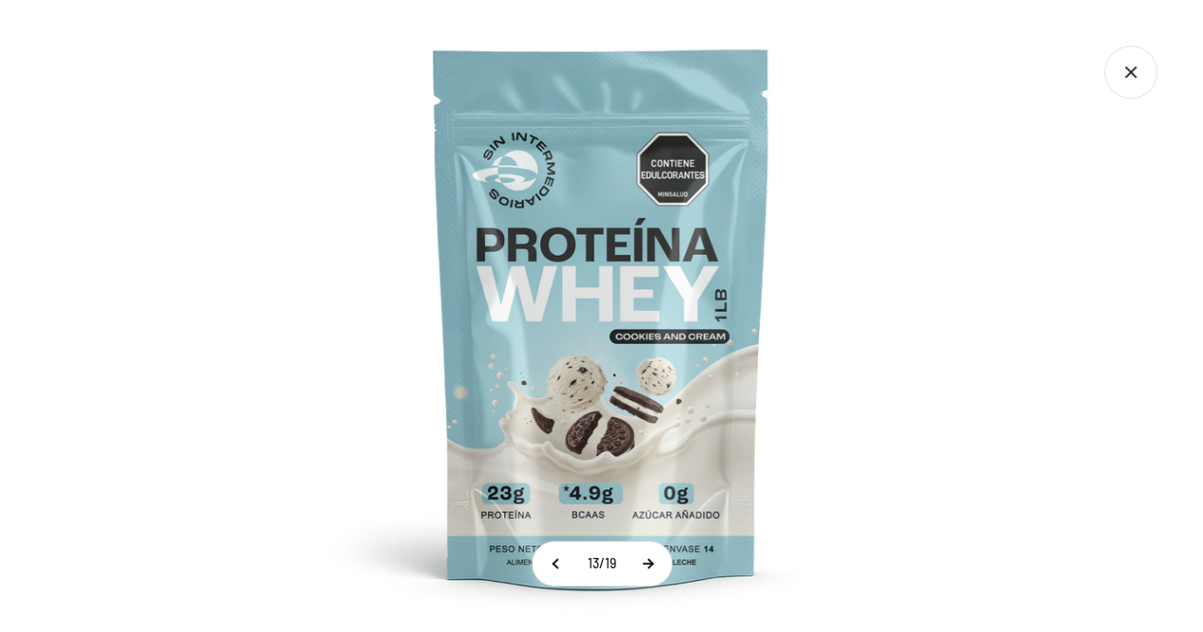
click at [658, 561] on button at bounding box center [648, 564] width 48 height 44
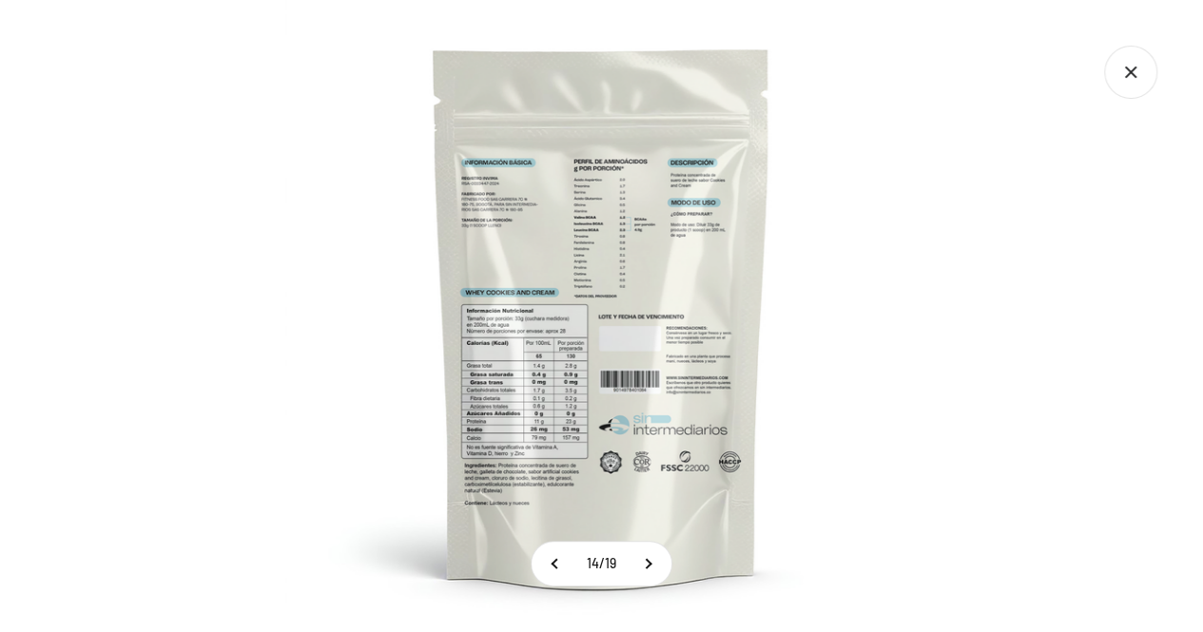
click at [1145, 75] on icon "Cerrar galería" at bounding box center [1130, 72] width 53 height 53
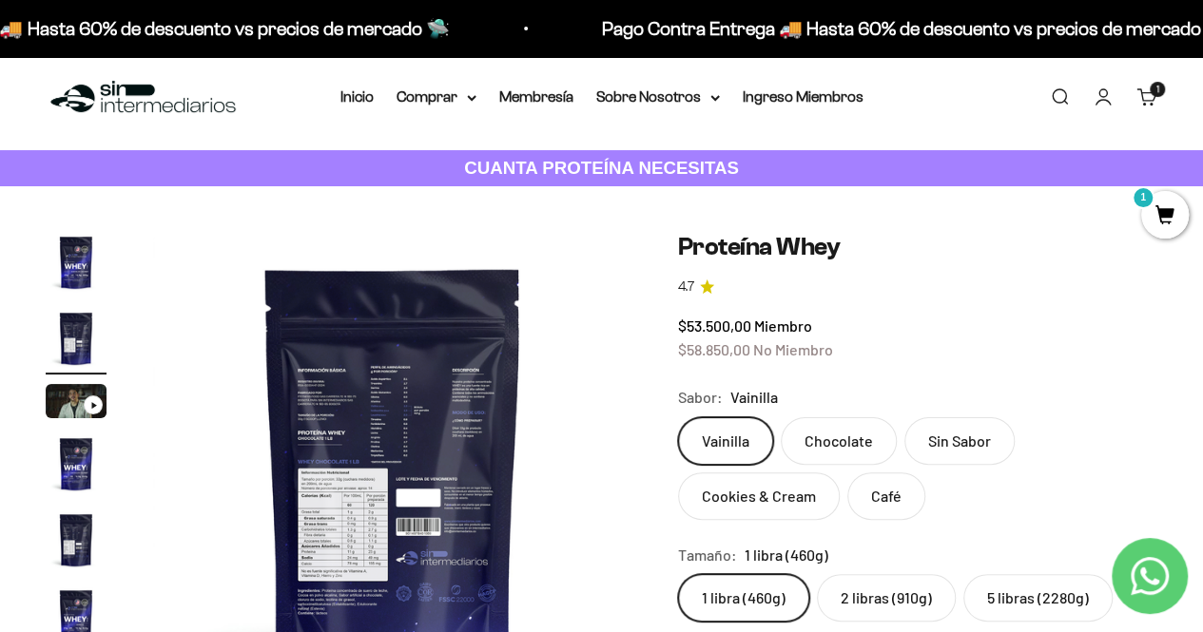
scroll to position [0, 0]
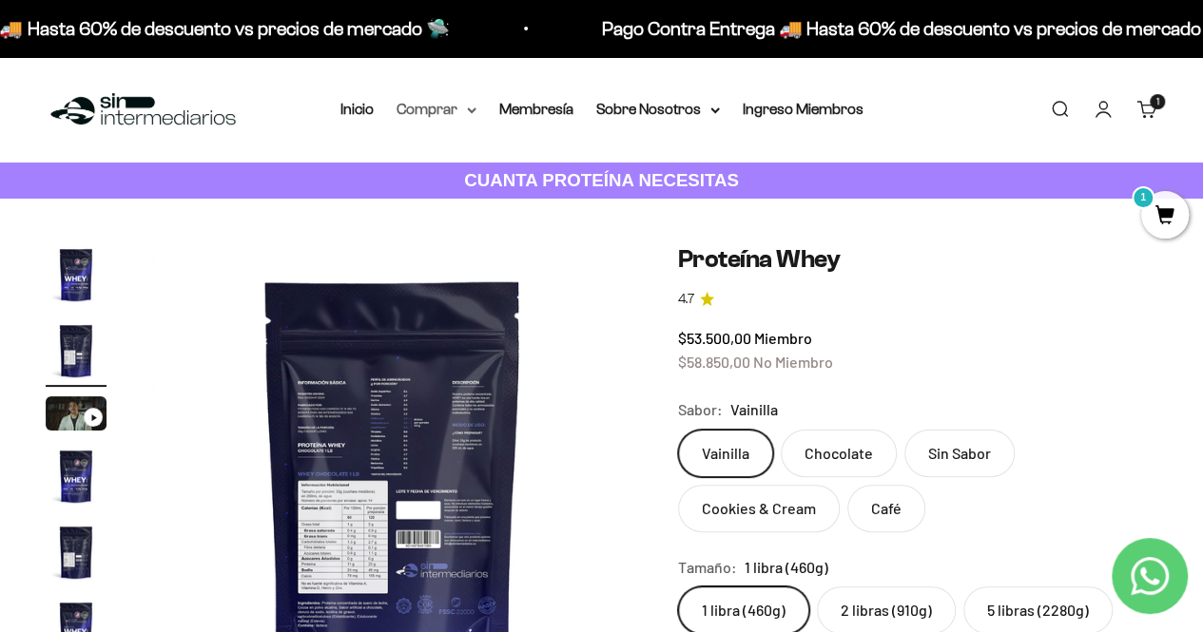
click at [470, 104] on summary "Comprar" at bounding box center [436, 109] width 80 height 25
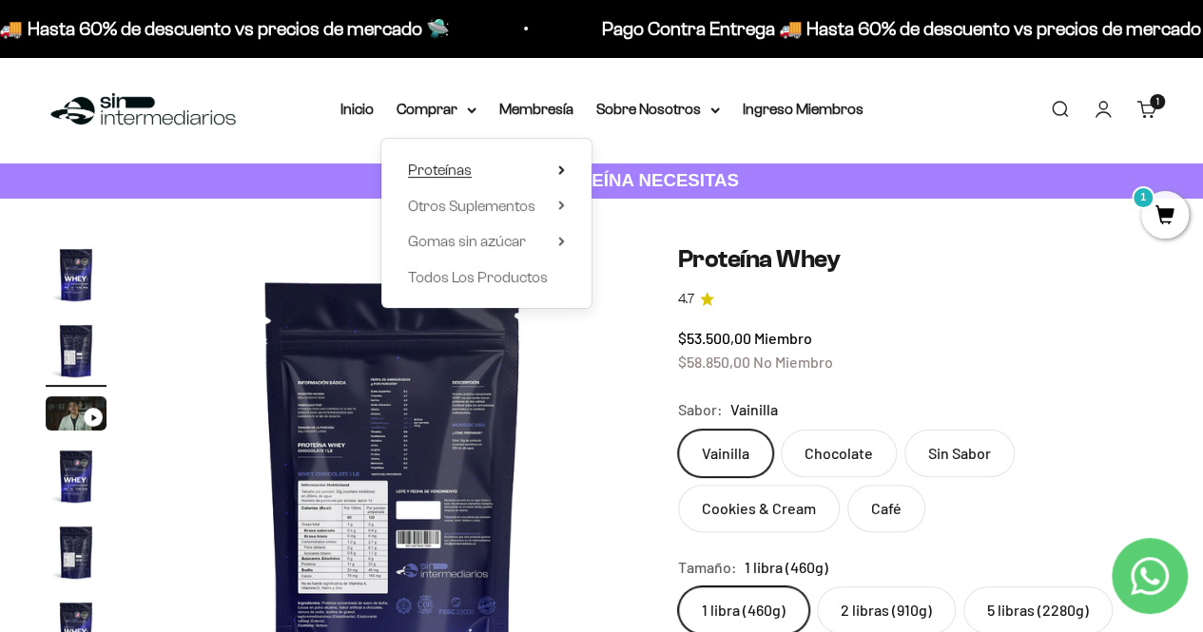
click at [561, 163] on summary "Proteínas" at bounding box center [486, 170] width 157 height 25
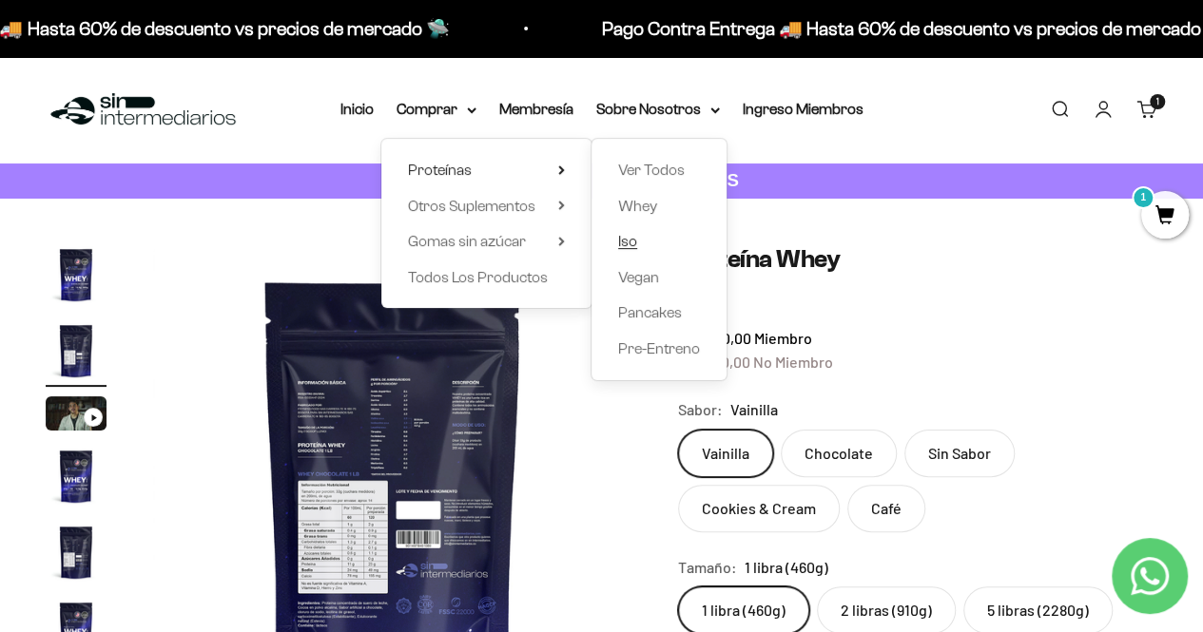
click at [627, 240] on span "Iso" at bounding box center [627, 241] width 19 height 16
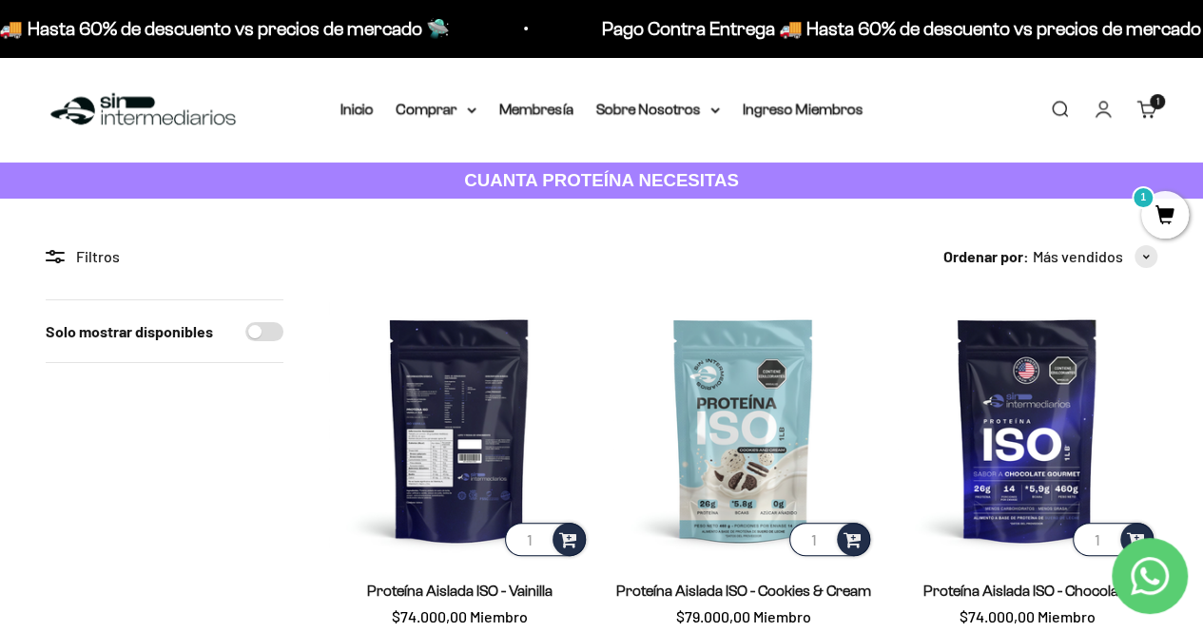
click at [426, 409] on img at bounding box center [459, 429] width 260 height 260
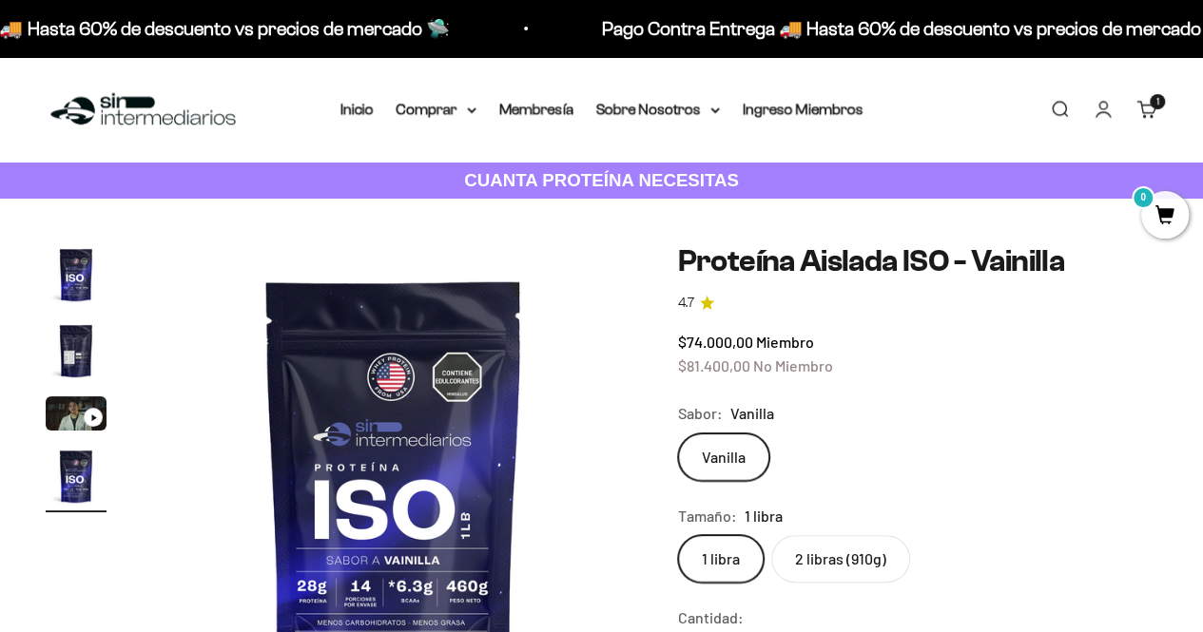
scroll to position [0, 1472]
click at [68, 349] on img "Ir al artículo 2" at bounding box center [76, 350] width 61 height 61
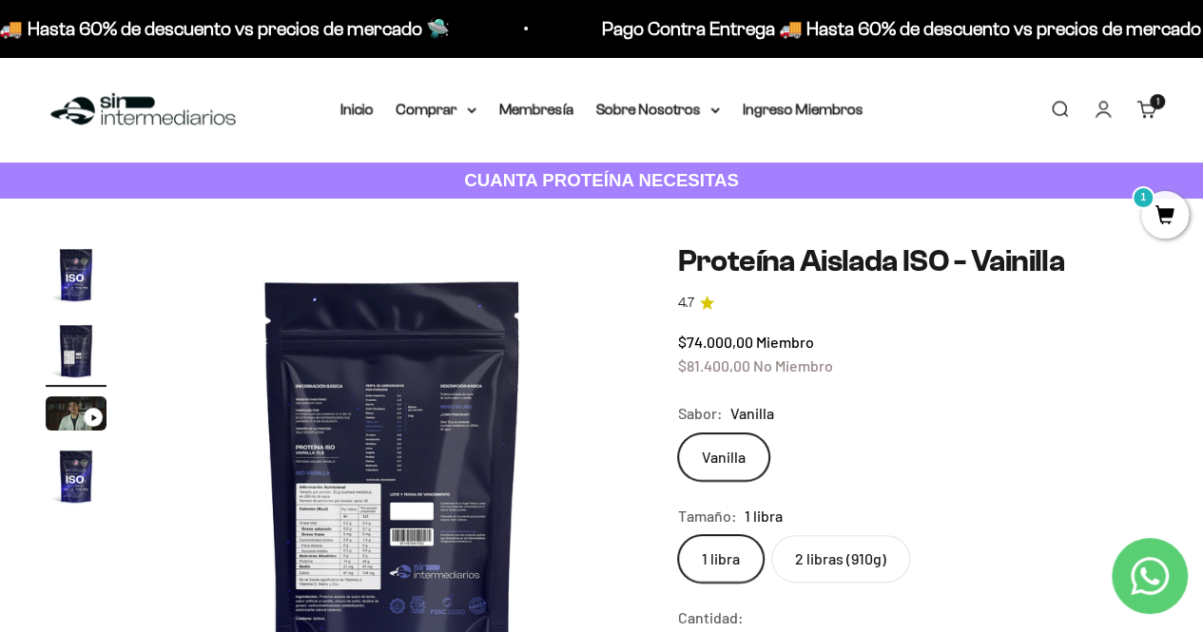
scroll to position [95, 0]
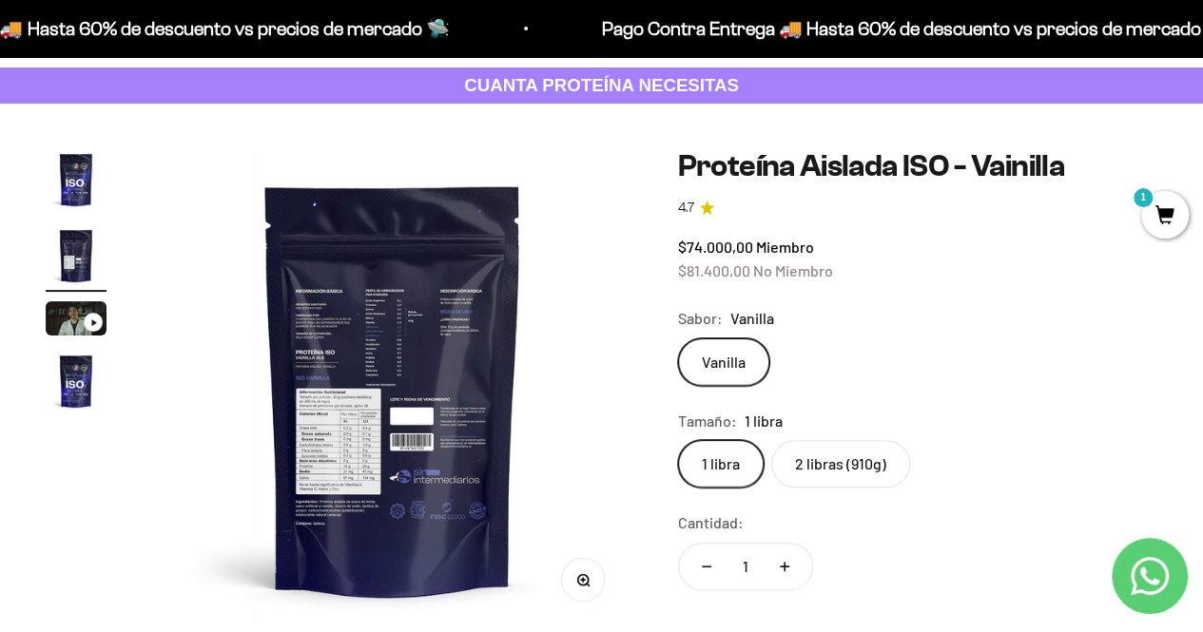
click at [594, 589] on button "Zoom" at bounding box center [582, 579] width 43 height 43
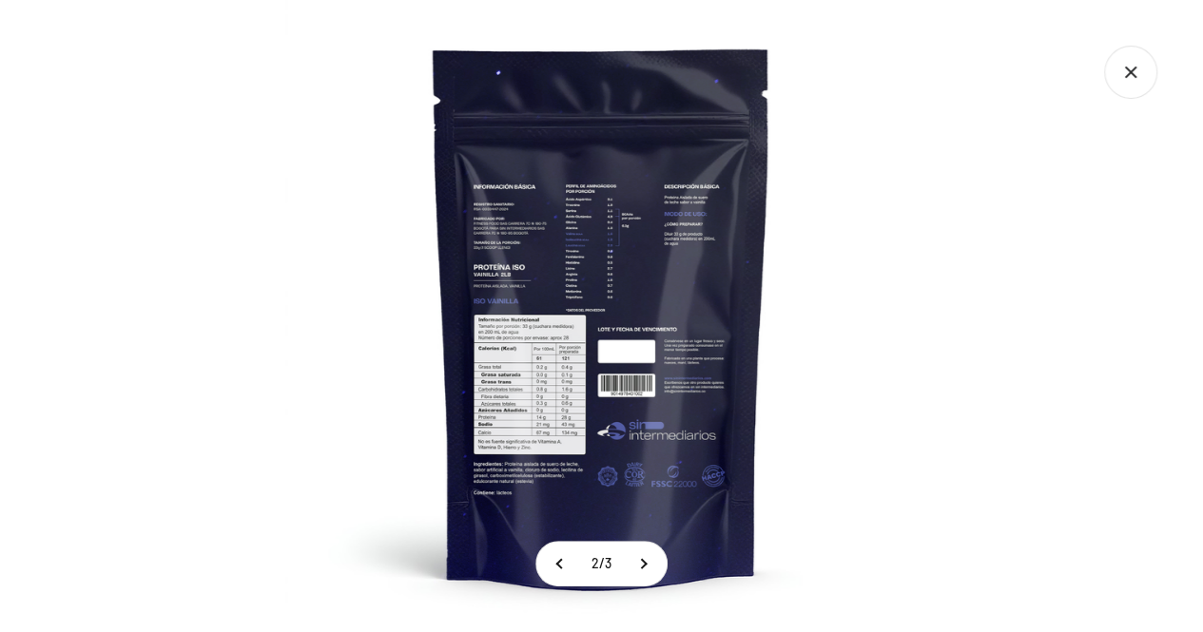
click at [637, 212] on img at bounding box center [601, 316] width 632 height 632
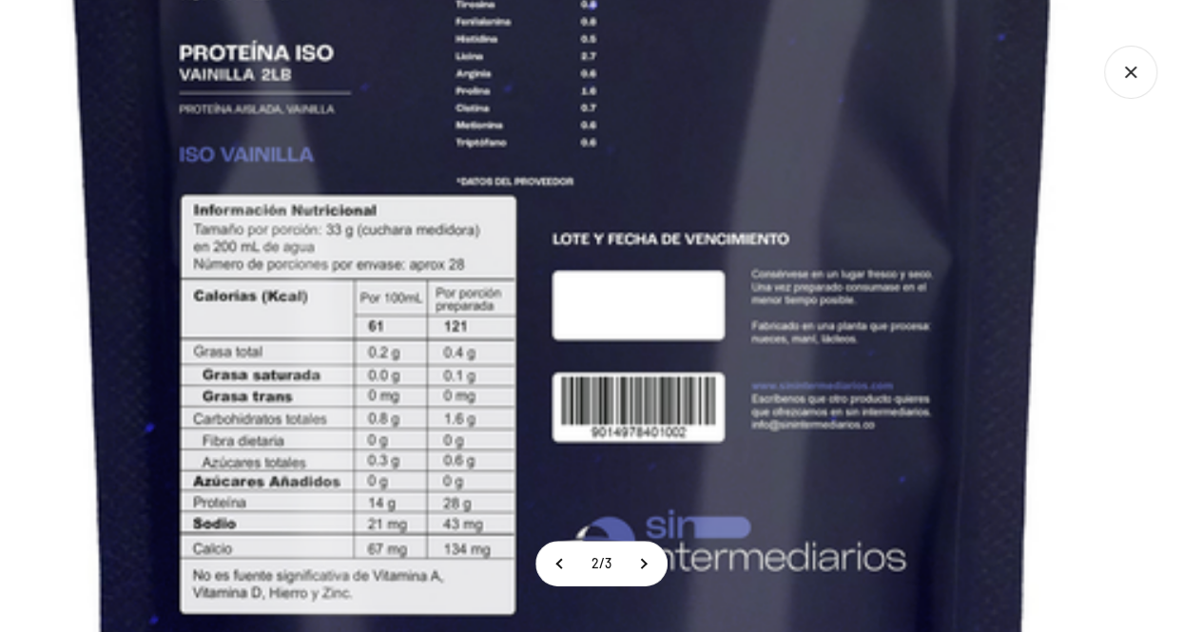
click at [704, 138] on img at bounding box center [563, 199] width 1897 height 1897
click at [555, 562] on button at bounding box center [560, 564] width 48 height 44
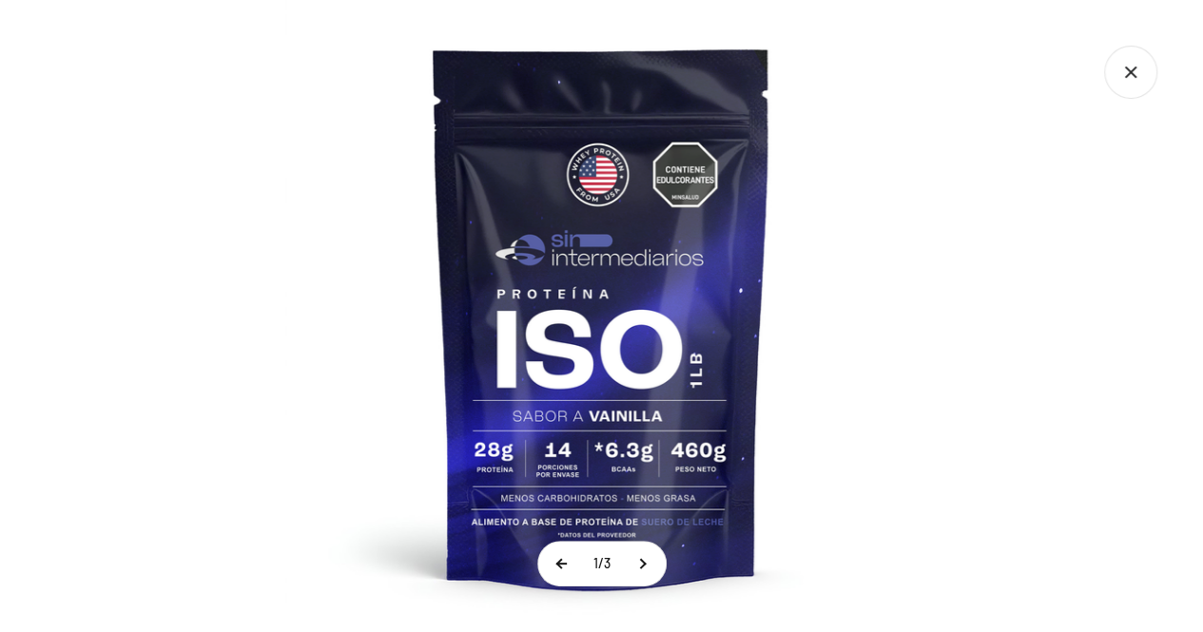
click at [555, 562] on button at bounding box center [562, 564] width 48 height 44
click at [1147, 67] on icon "Cerrar galería" at bounding box center [1130, 72] width 53 height 53
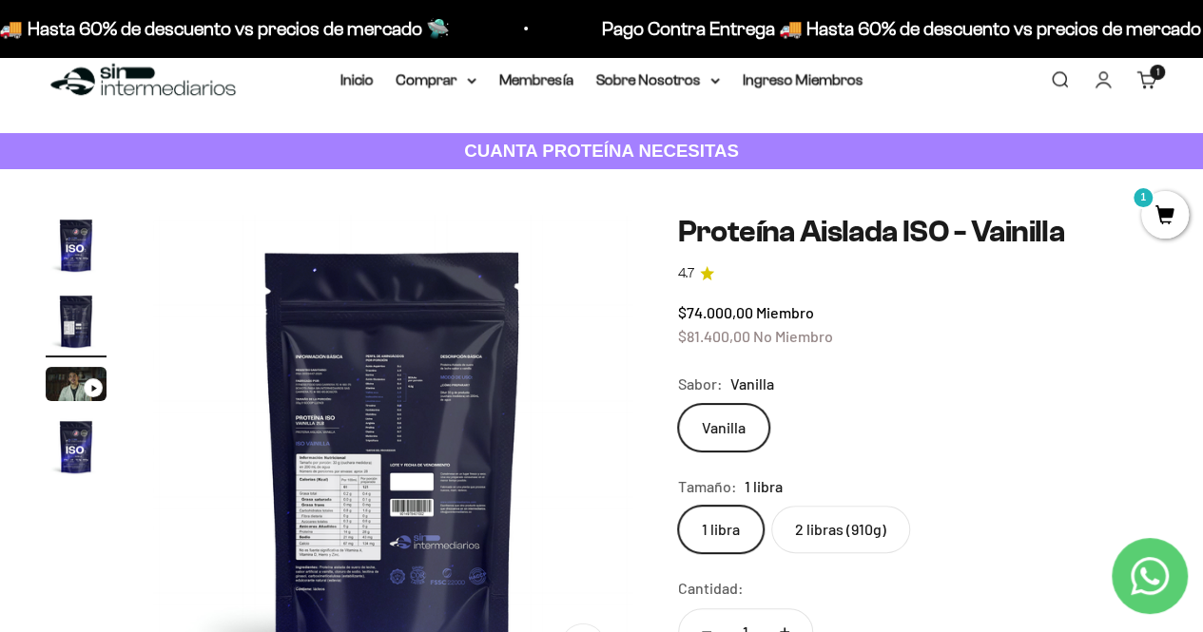
scroll to position [0, 0]
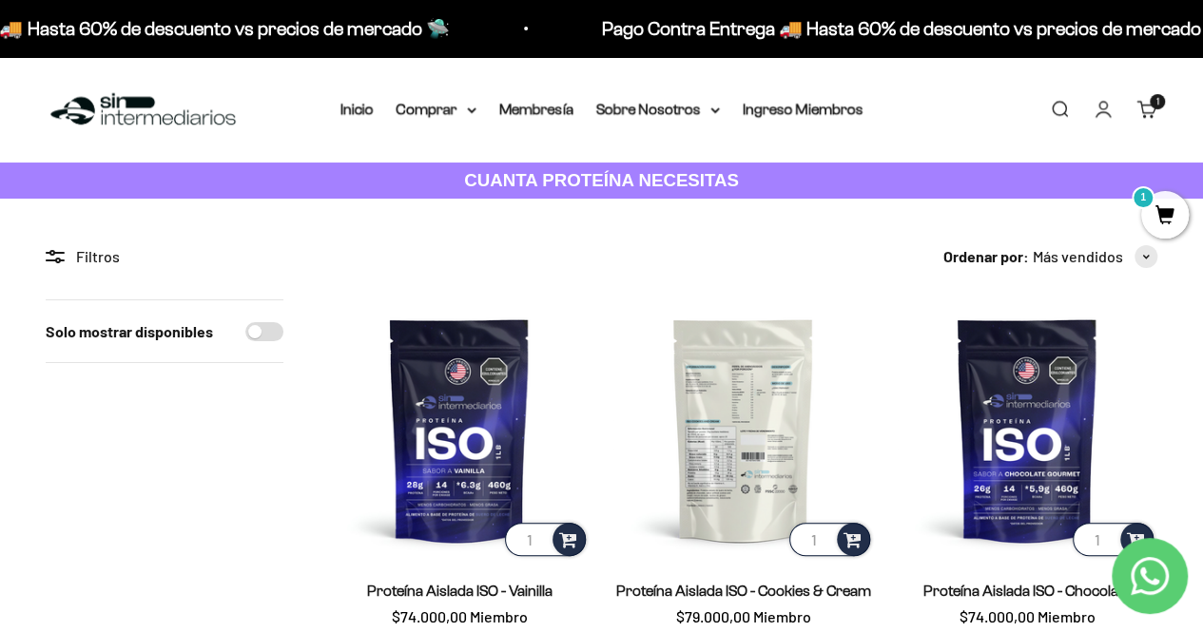
click at [774, 455] on img at bounding box center [742, 429] width 260 height 260
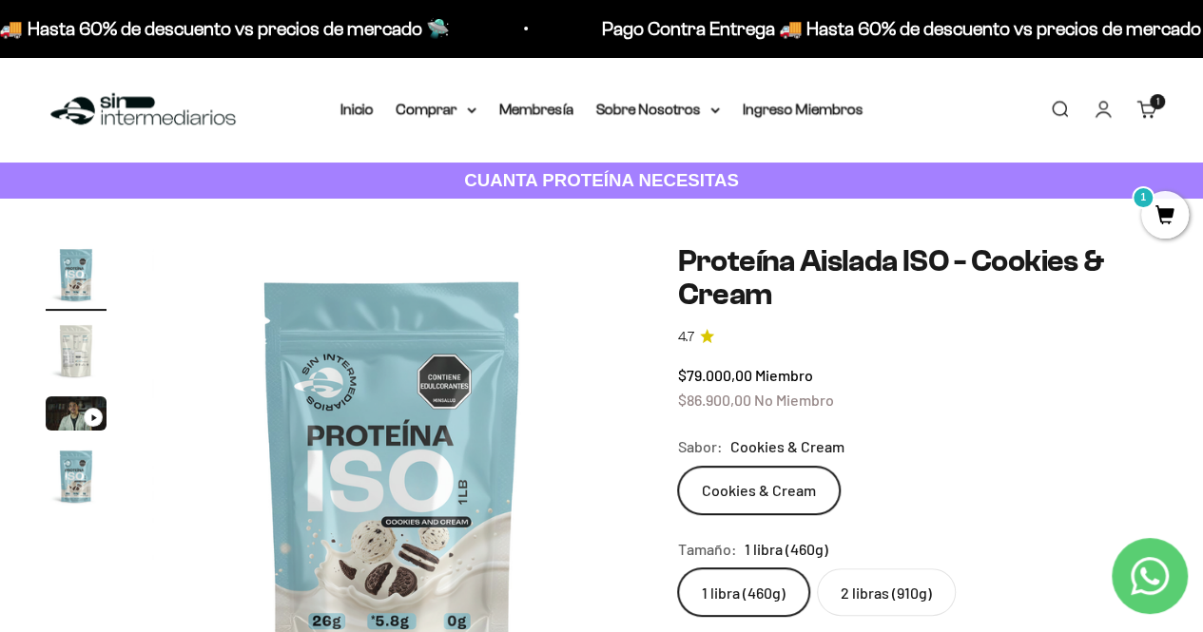
click at [84, 342] on img "Ir al artículo 2" at bounding box center [76, 350] width 61 height 61
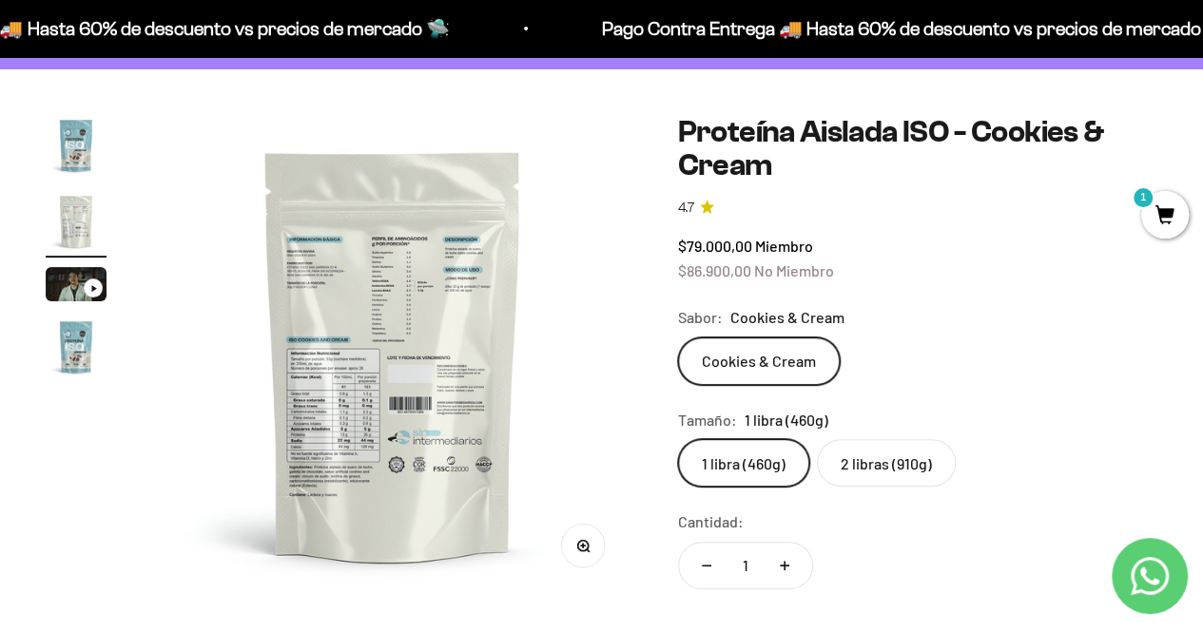
scroll to position [285, 0]
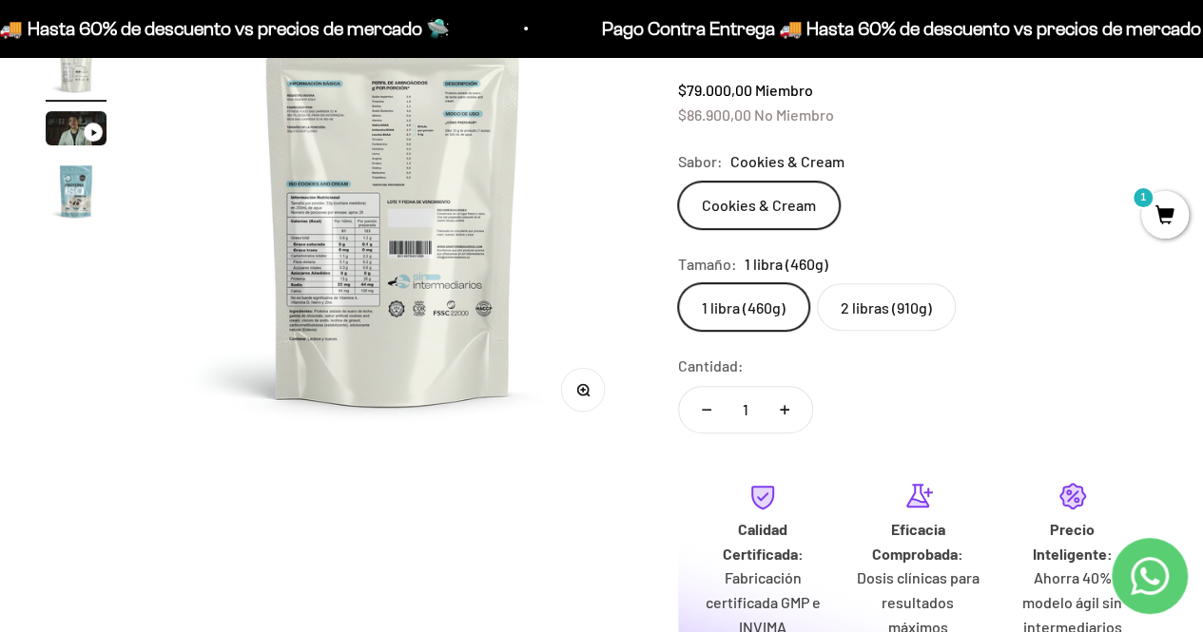
click at [588, 381] on button "Zoom" at bounding box center [582, 389] width 43 height 43
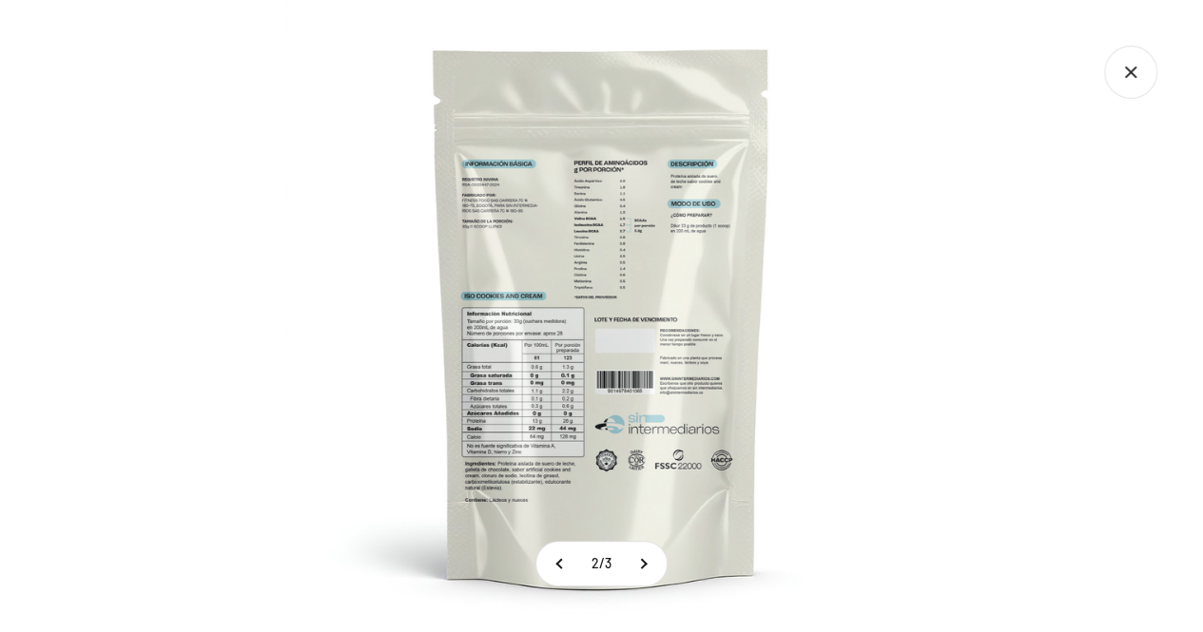
click at [575, 395] on img at bounding box center [601, 316] width 632 height 632
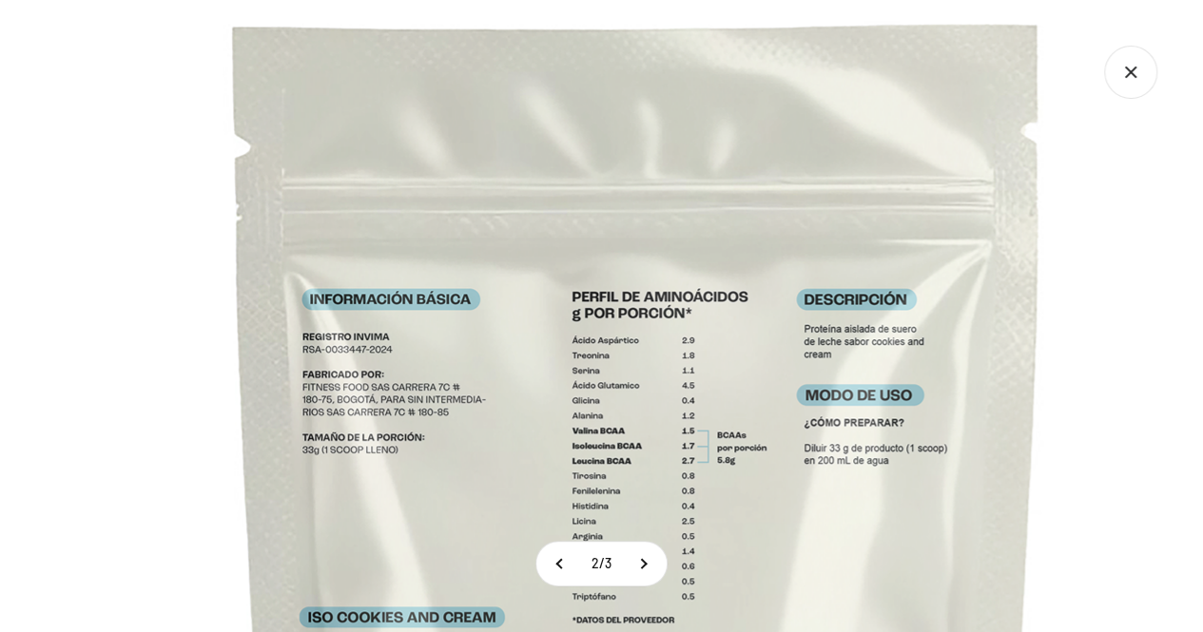
click at [1129, 95] on icon "Cerrar galería" at bounding box center [1130, 72] width 53 height 53
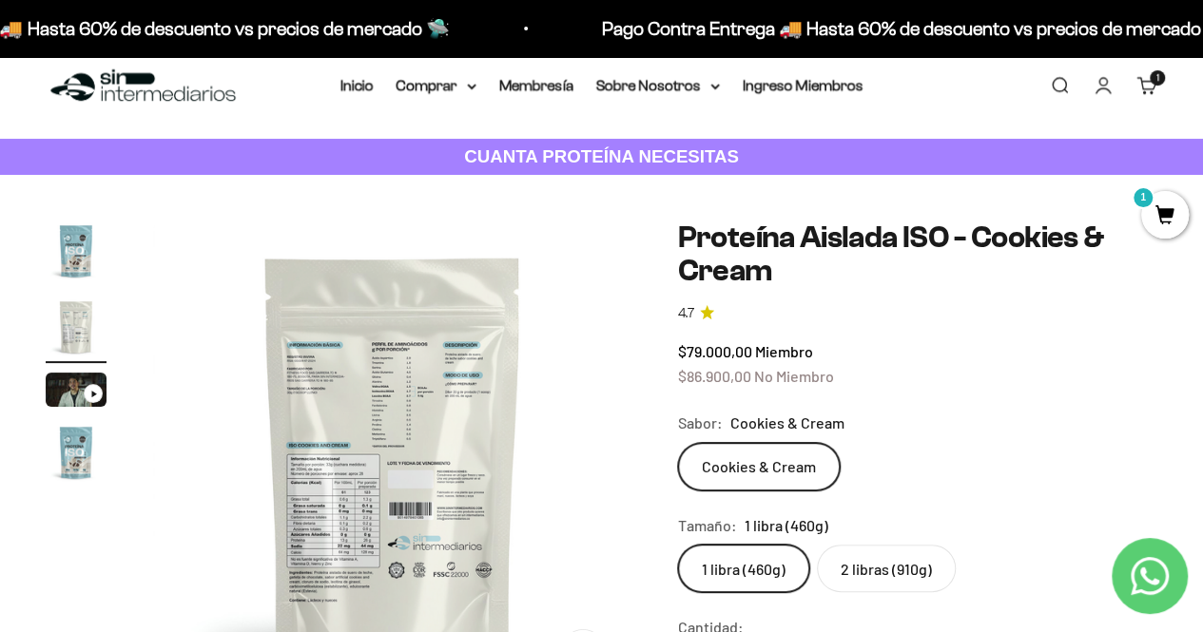
scroll to position [0, 0]
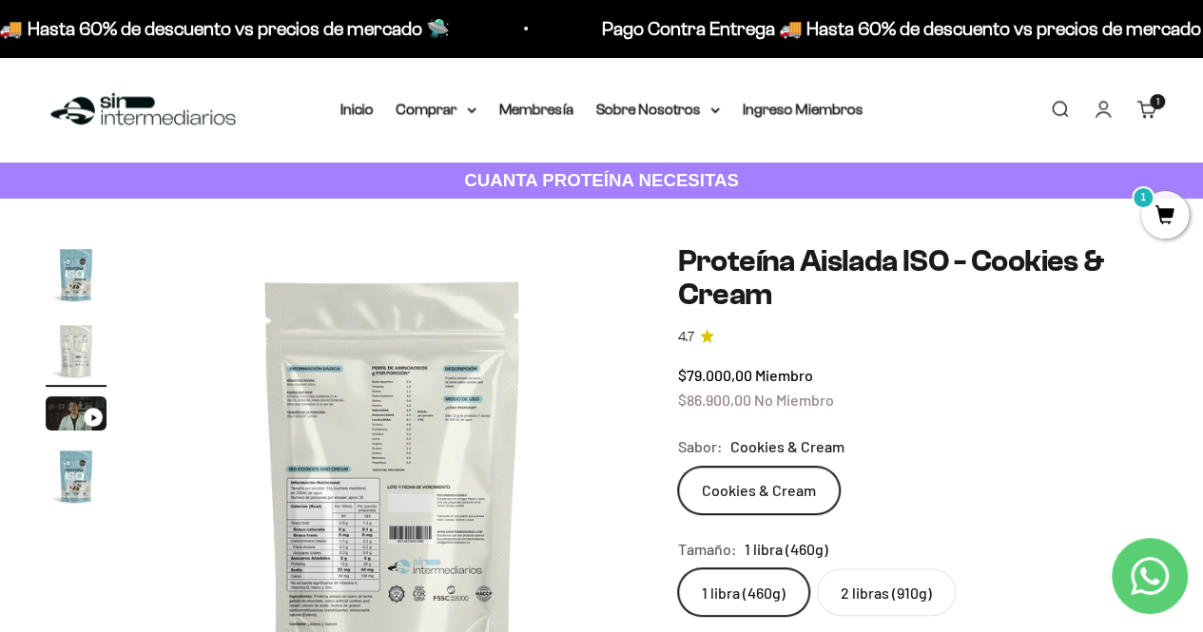
click at [84, 267] on img "Ir al artículo 1" at bounding box center [76, 274] width 61 height 61
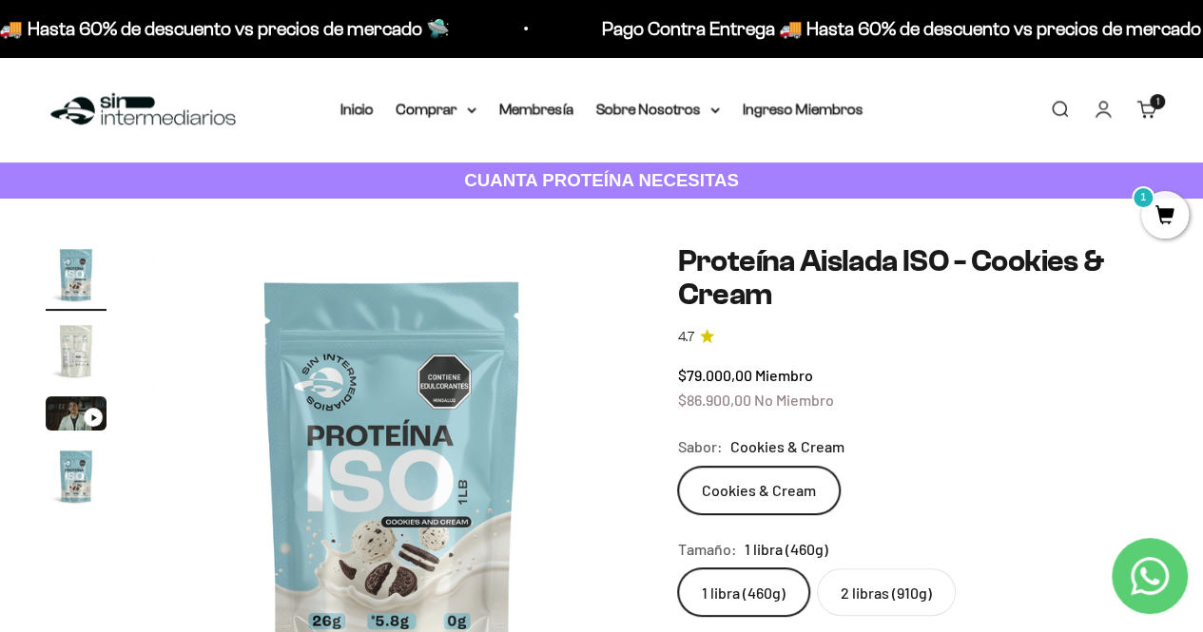
scroll to position [95, 0]
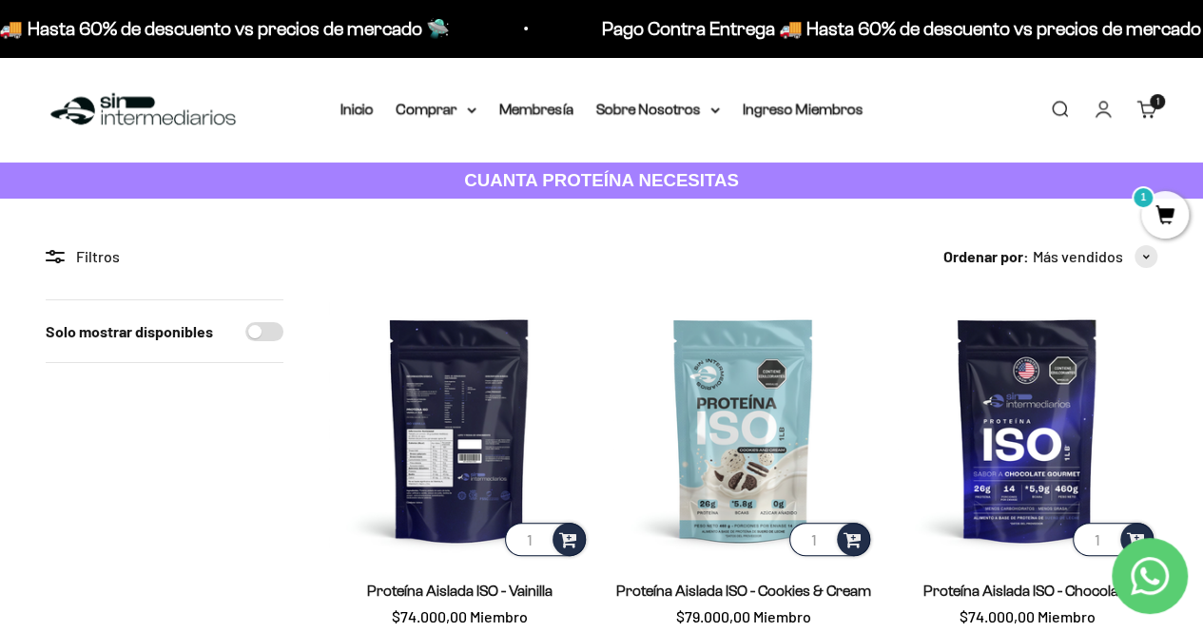
click at [494, 425] on img at bounding box center [459, 429] width 260 height 260
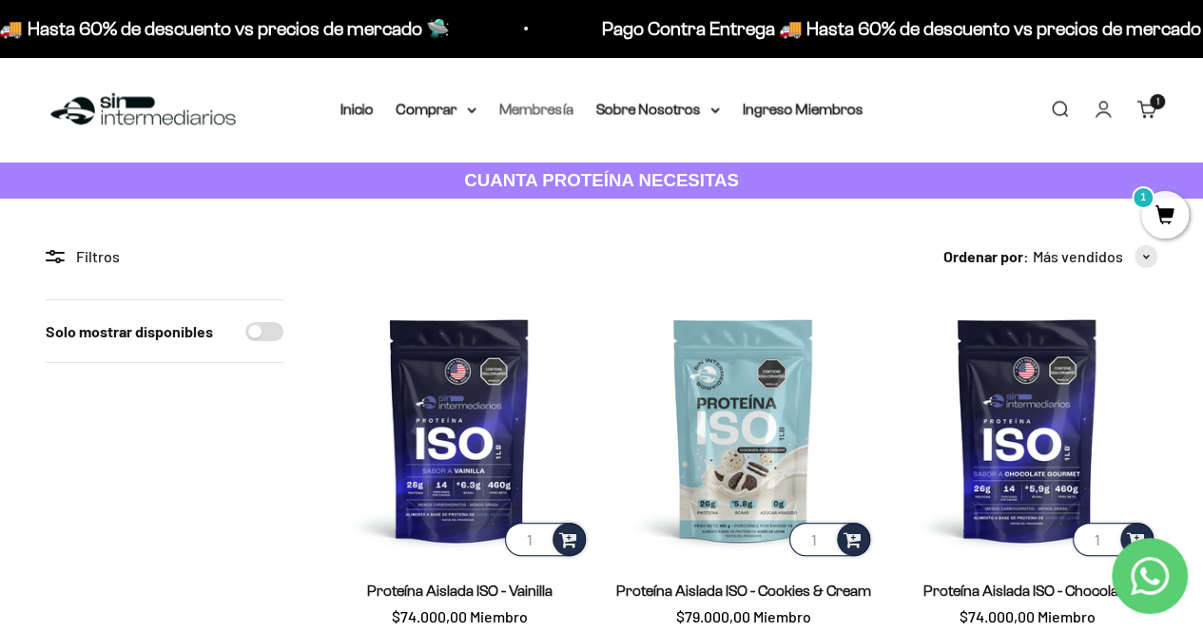
click at [536, 106] on link "Membresía" at bounding box center [536, 109] width 74 height 16
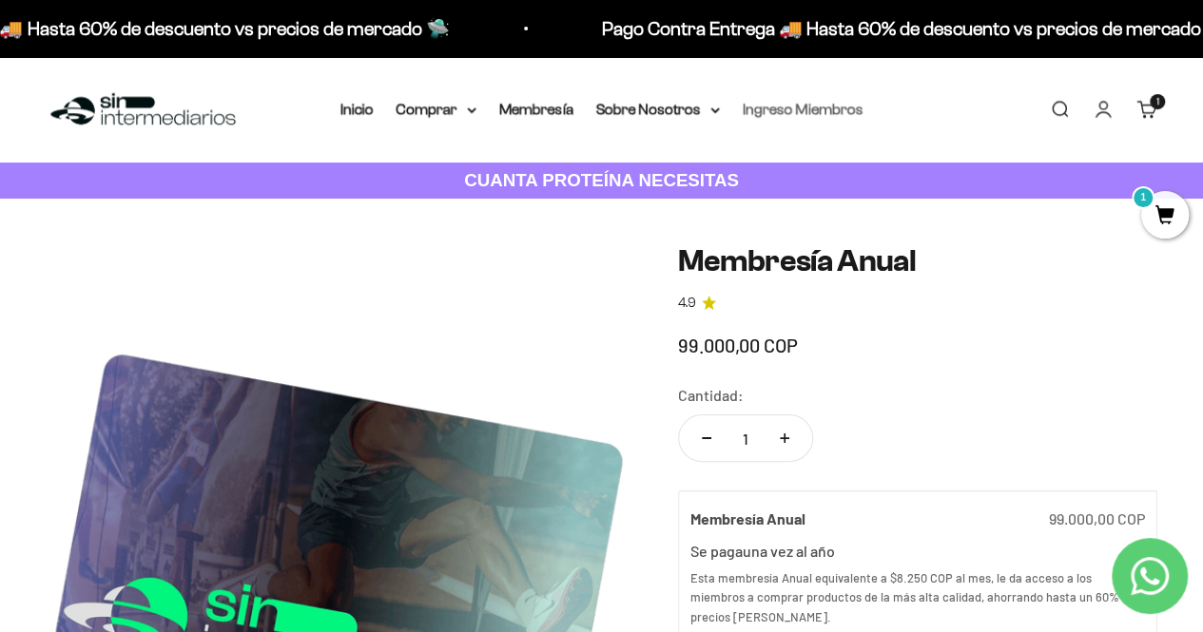
click at [806, 112] on link "Ingreso Miembros" at bounding box center [803, 109] width 121 height 16
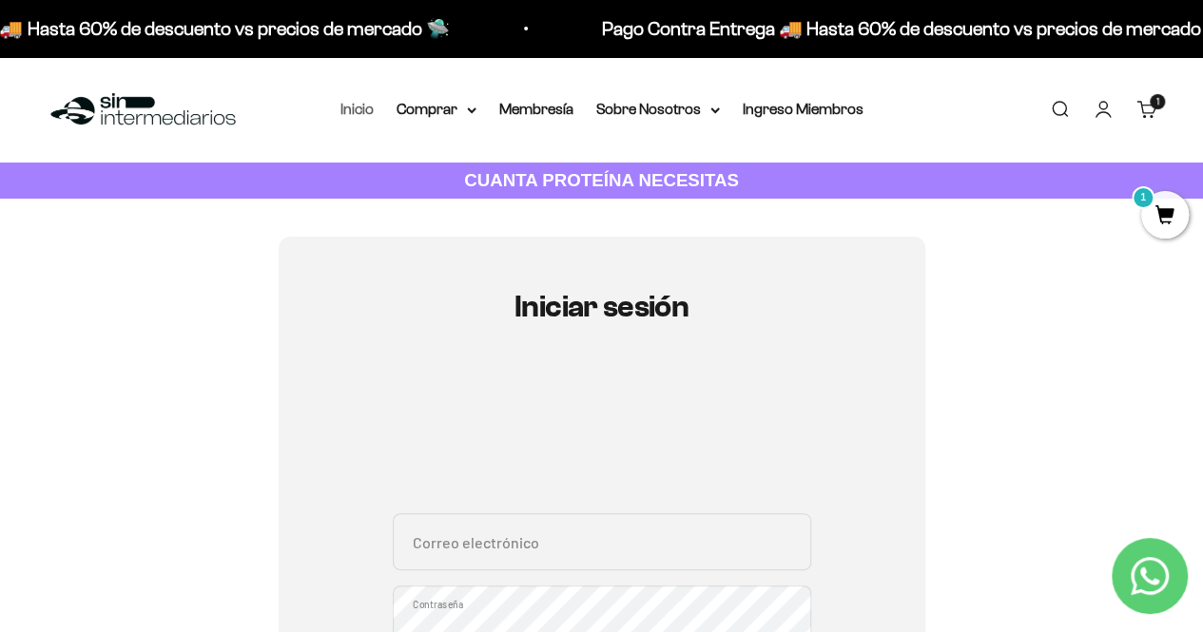
click at [359, 114] on link "Inicio" at bounding box center [356, 109] width 33 height 16
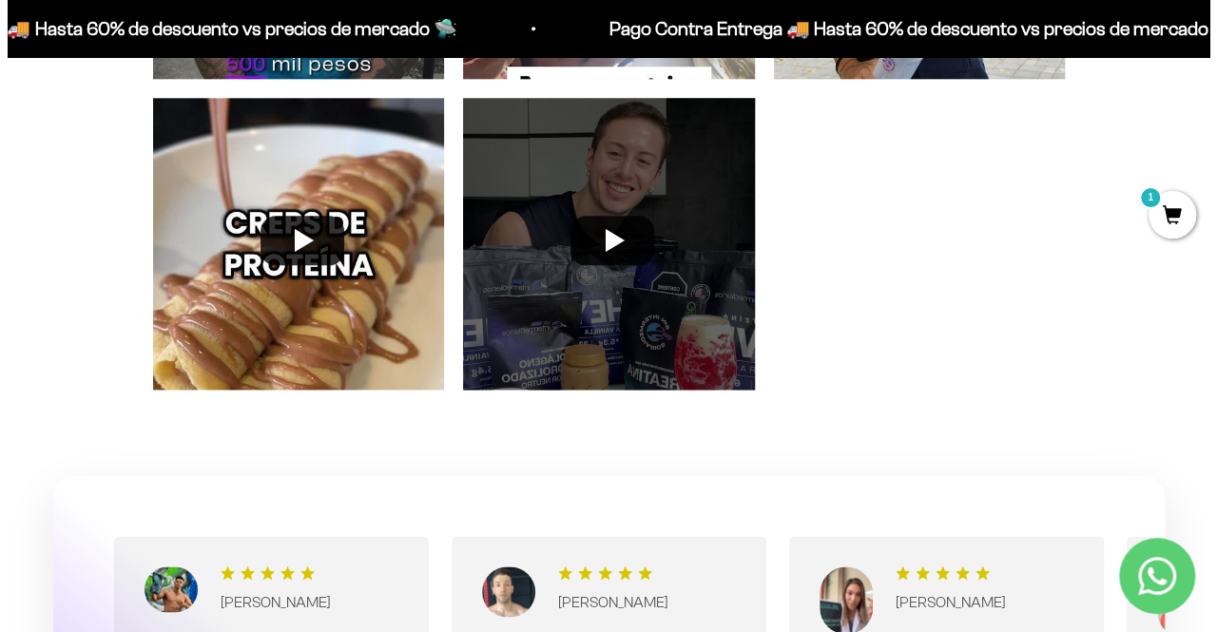
scroll to position [4659, 0]
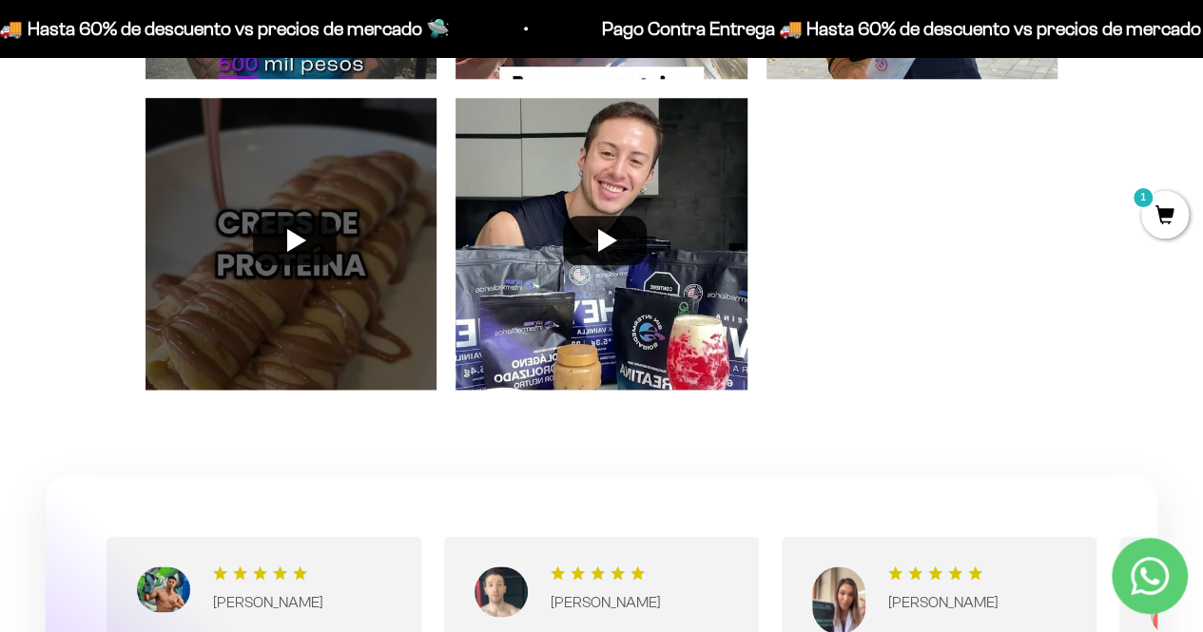
click at [316, 285] on div at bounding box center [291, 243] width 311 height 311
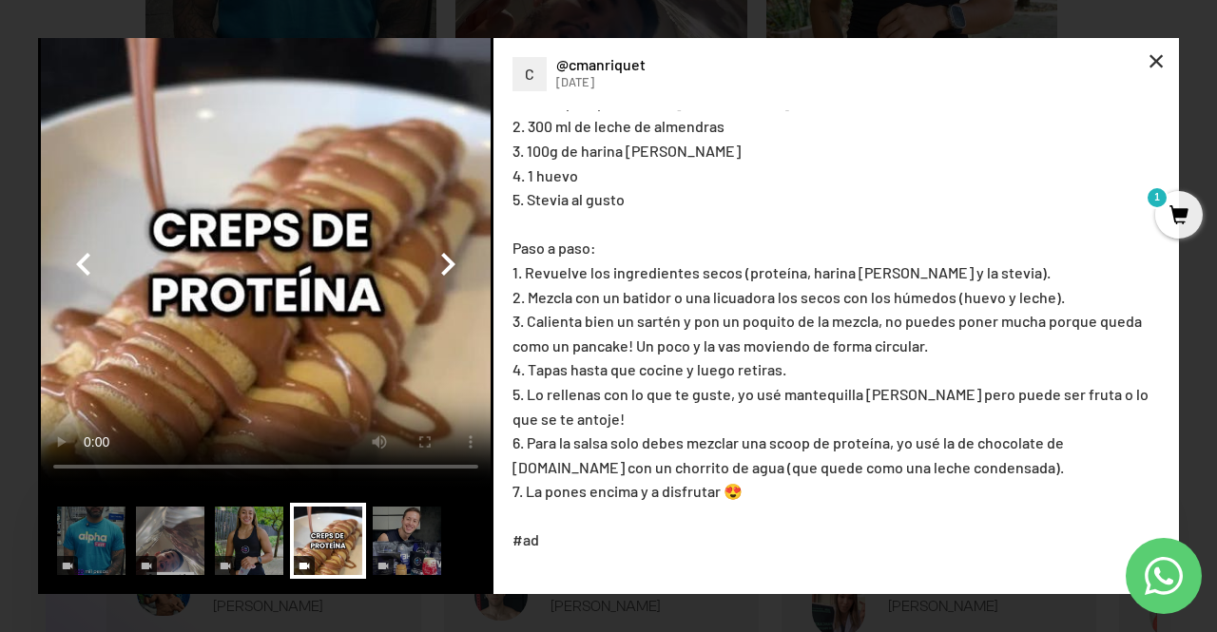
click at [1163, 56] on div "×" at bounding box center [1156, 61] width 46 height 46
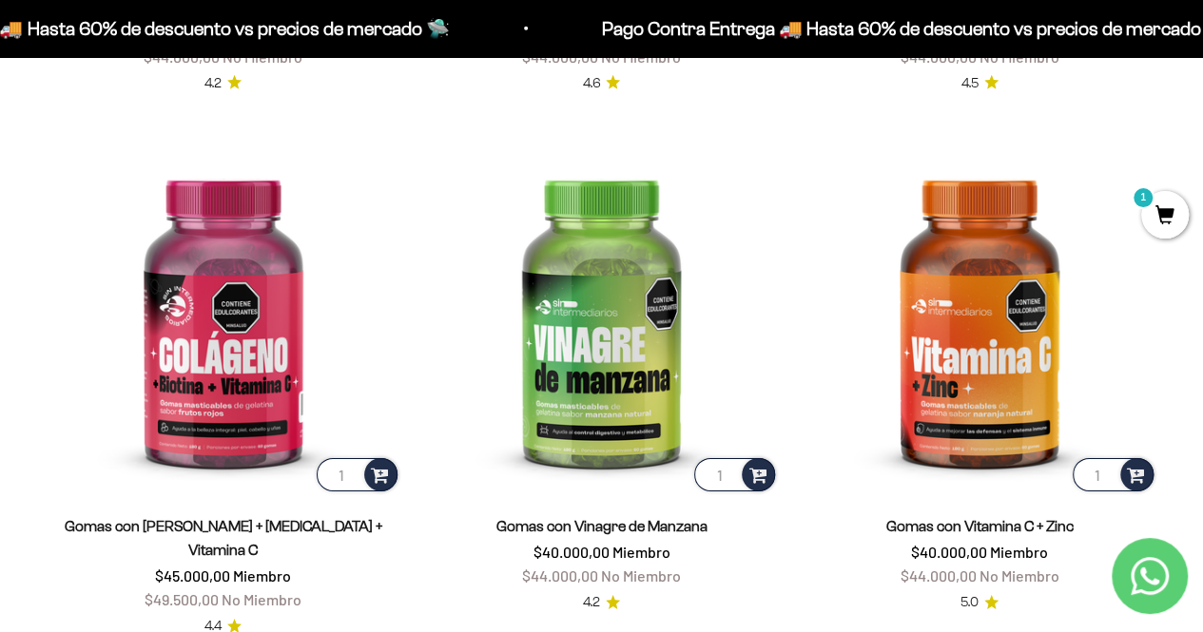
scroll to position [2757, 0]
